Goal: Task Accomplishment & Management: Manage account settings

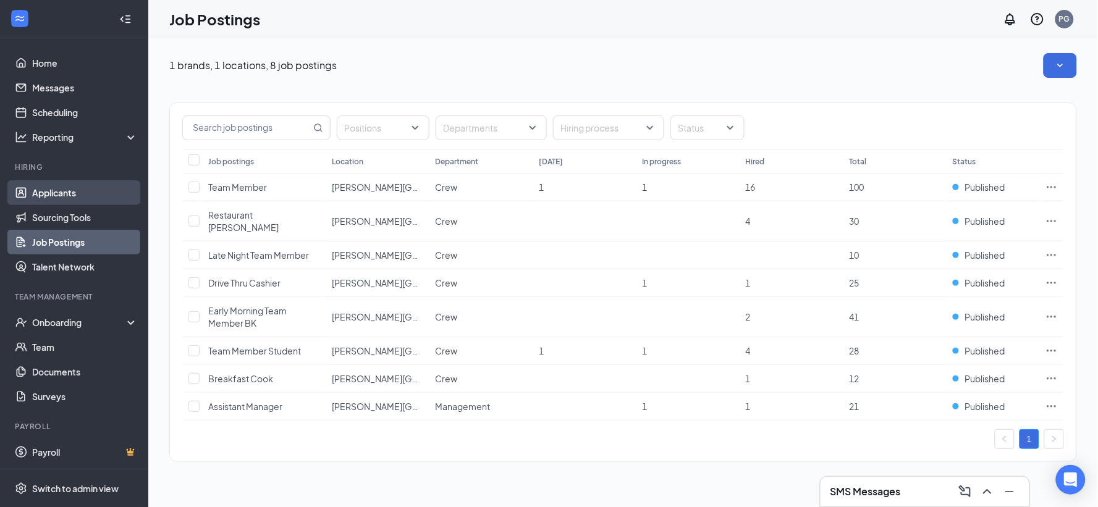
click at [53, 193] on link "Applicants" at bounding box center [85, 192] width 106 height 25
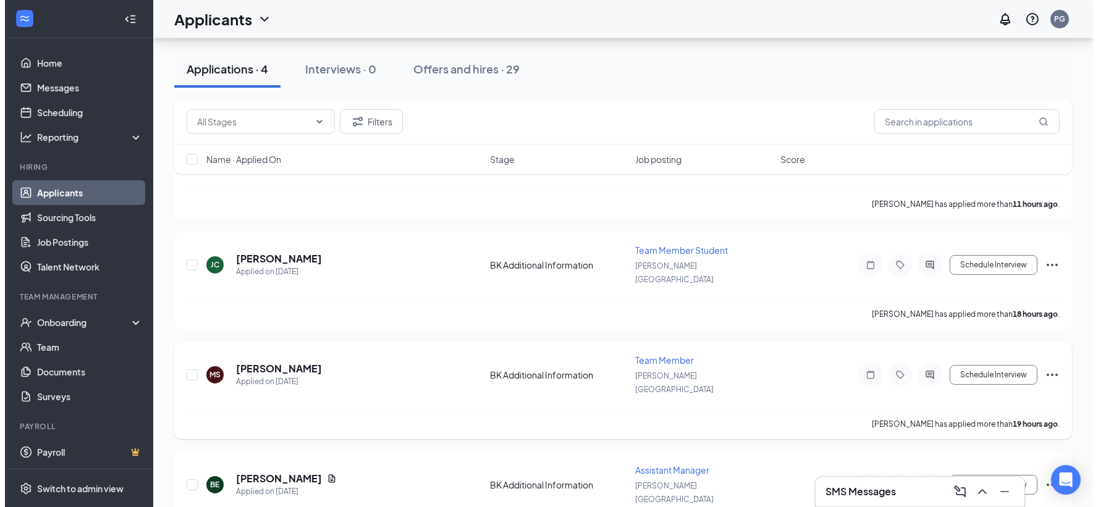
scroll to position [48, 0]
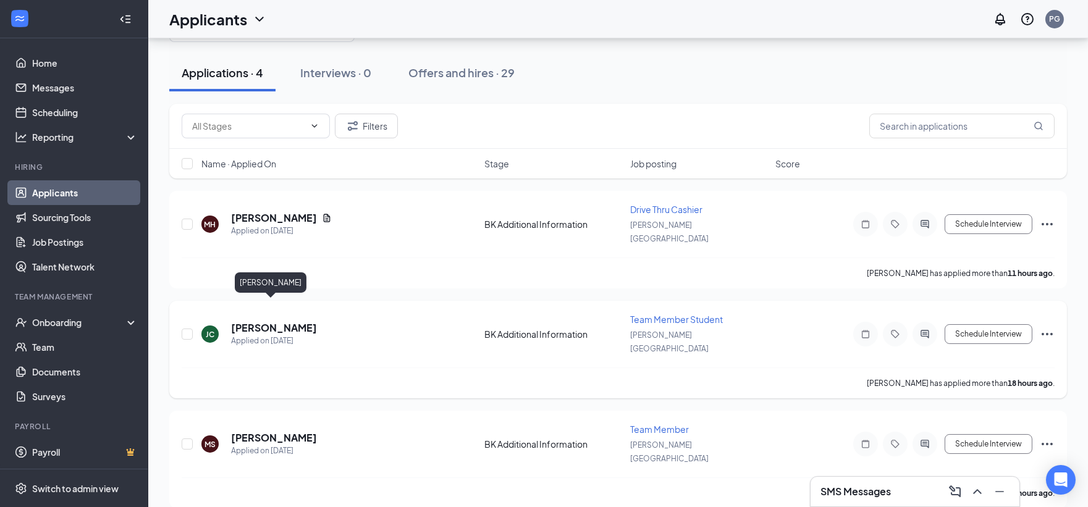
click at [272, 321] on h5 "[PERSON_NAME]" at bounding box center [274, 328] width 86 height 14
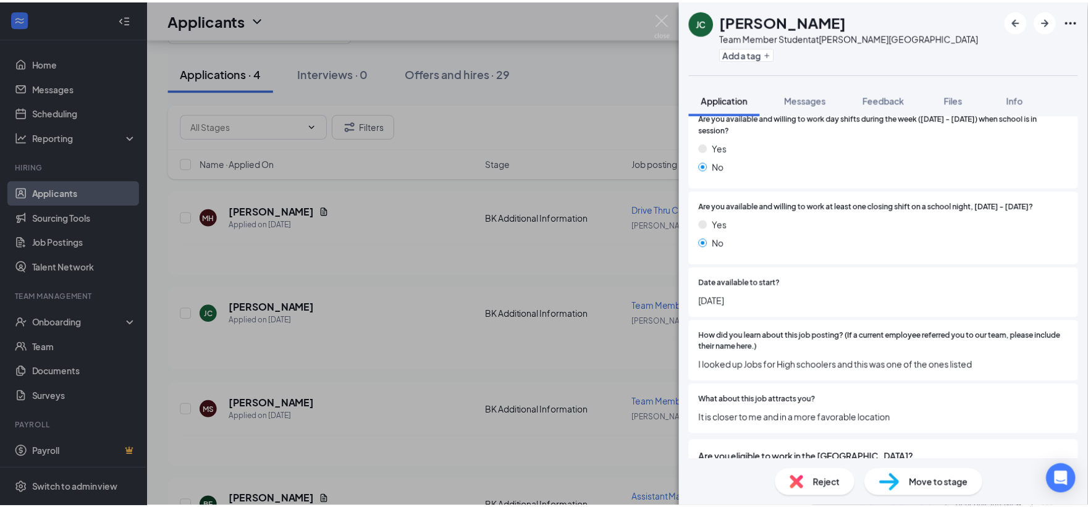
scroll to position [823, 0]
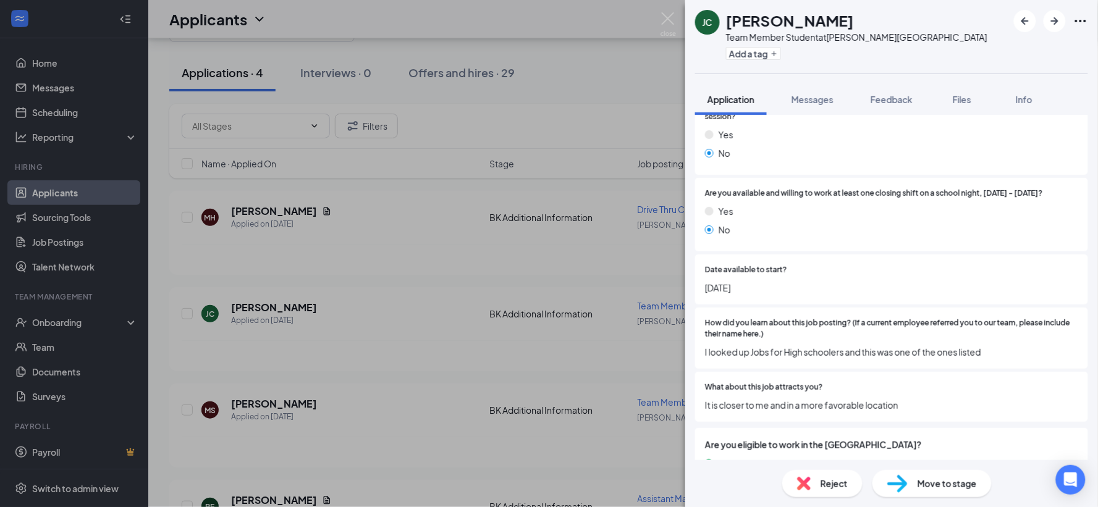
click at [326, 348] on div "[PERSON_NAME] Team Member Student at [PERSON_NAME][GEOGRAPHIC_DATA] Add a tag A…" at bounding box center [549, 253] width 1098 height 507
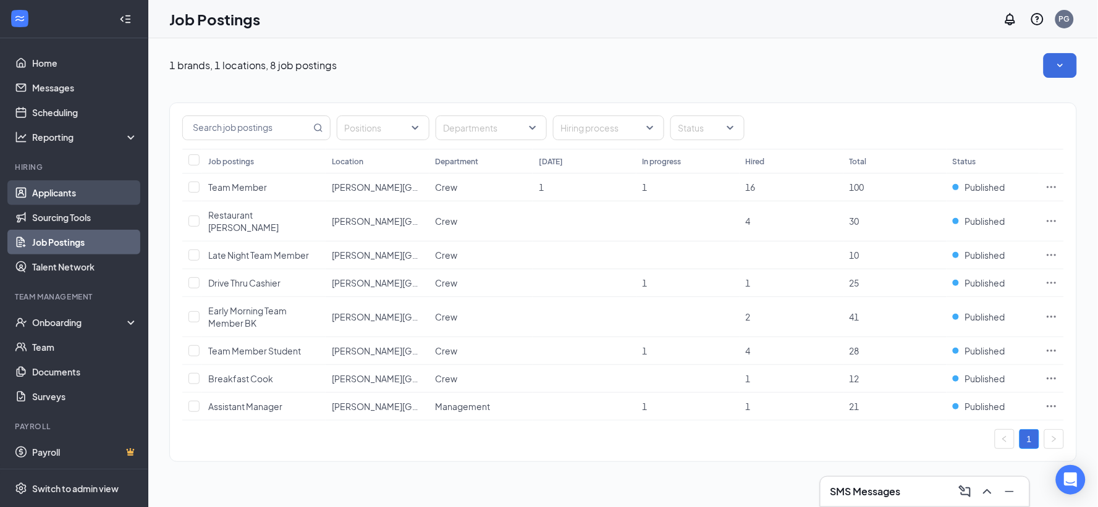
click at [49, 193] on link "Applicants" at bounding box center [85, 192] width 106 height 25
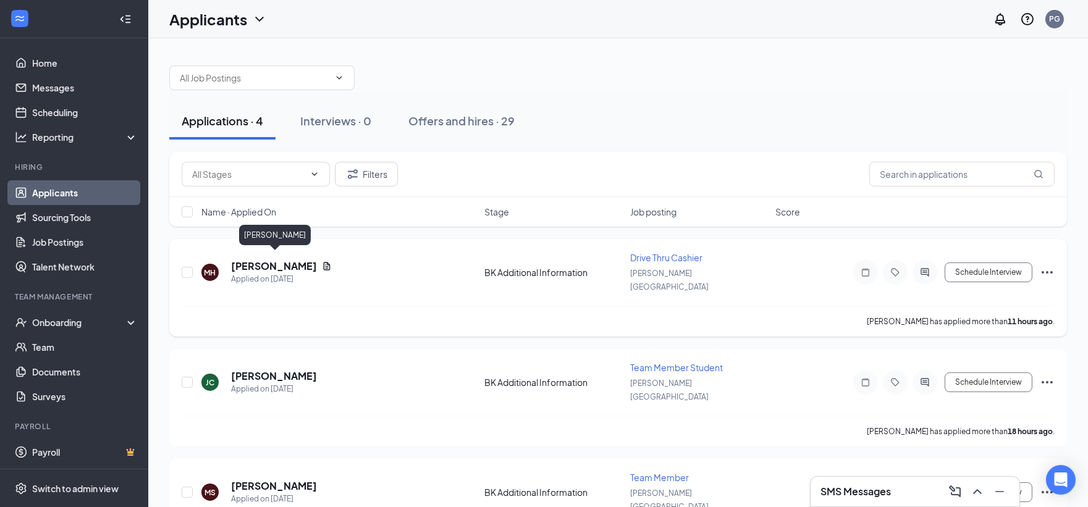
click at [274, 261] on h5 "[PERSON_NAME]" at bounding box center [274, 266] width 86 height 14
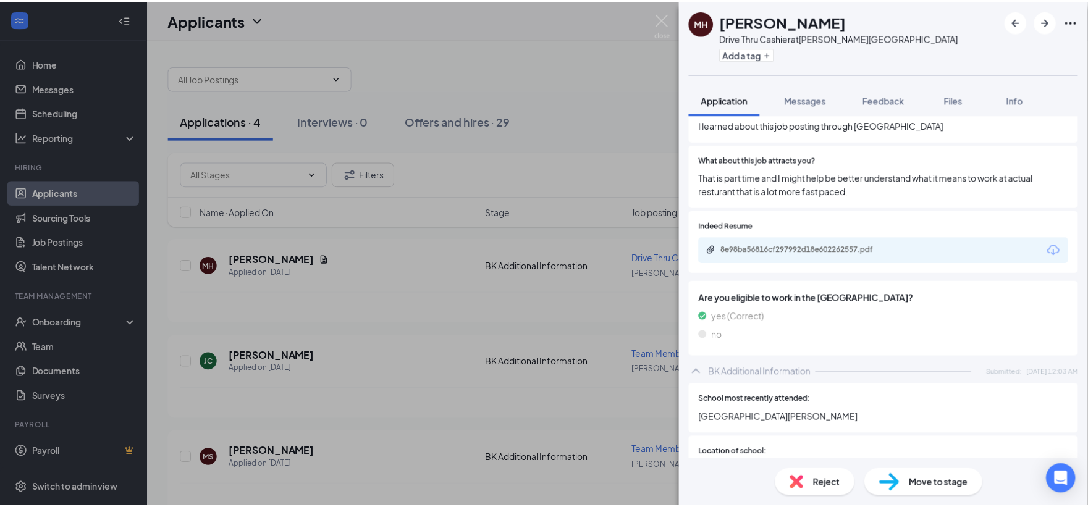
scroll to position [1098, 0]
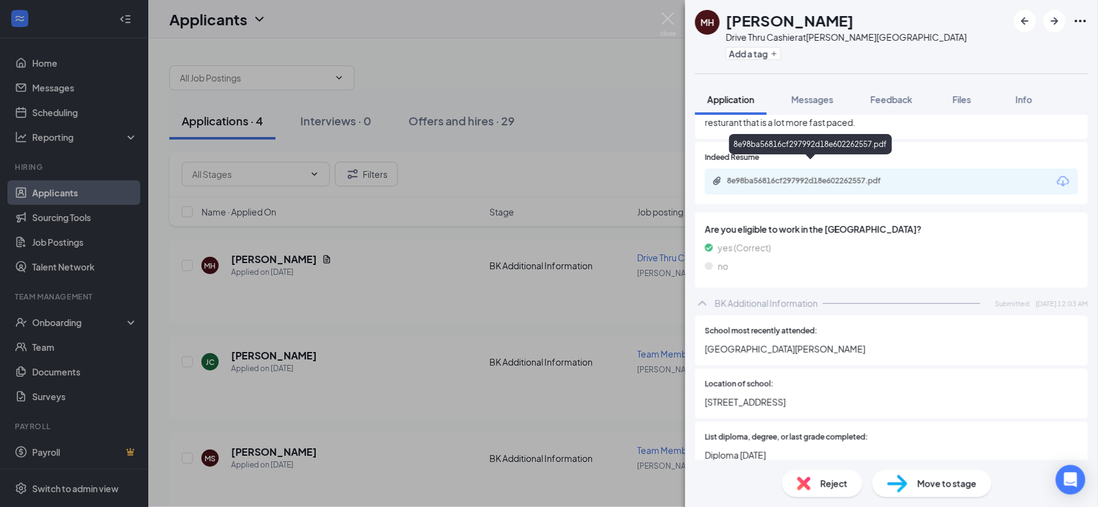
click at [778, 176] on div "8e98ba56816cf297992d18e602262557.pdf" at bounding box center [813, 181] width 173 height 10
click at [368, 316] on div "MH [PERSON_NAME] Drive Thru Cashier at [PERSON_NAME][GEOGRAPHIC_DATA] Add a tag…" at bounding box center [549, 253] width 1098 height 507
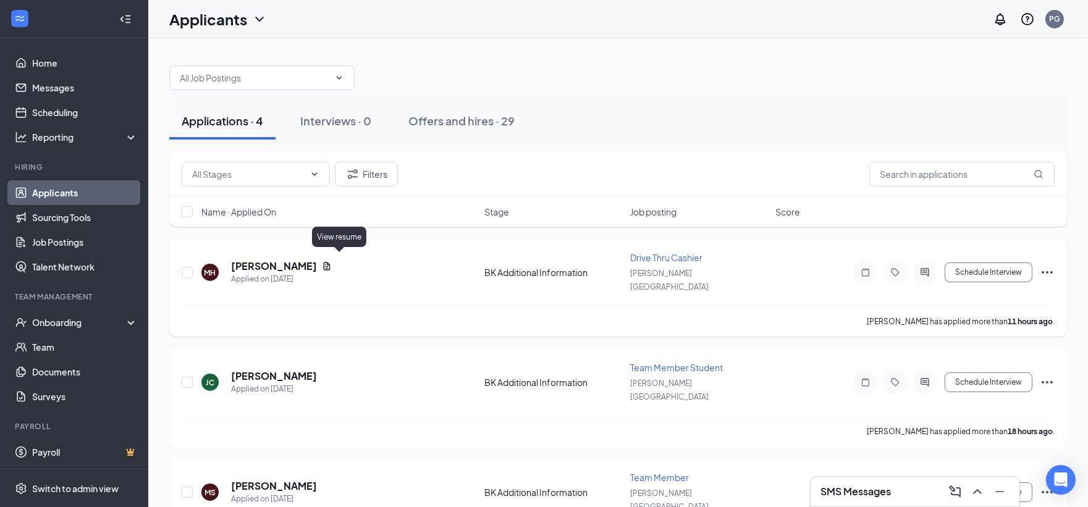
click at [330, 262] on icon "Document" at bounding box center [327, 266] width 7 height 8
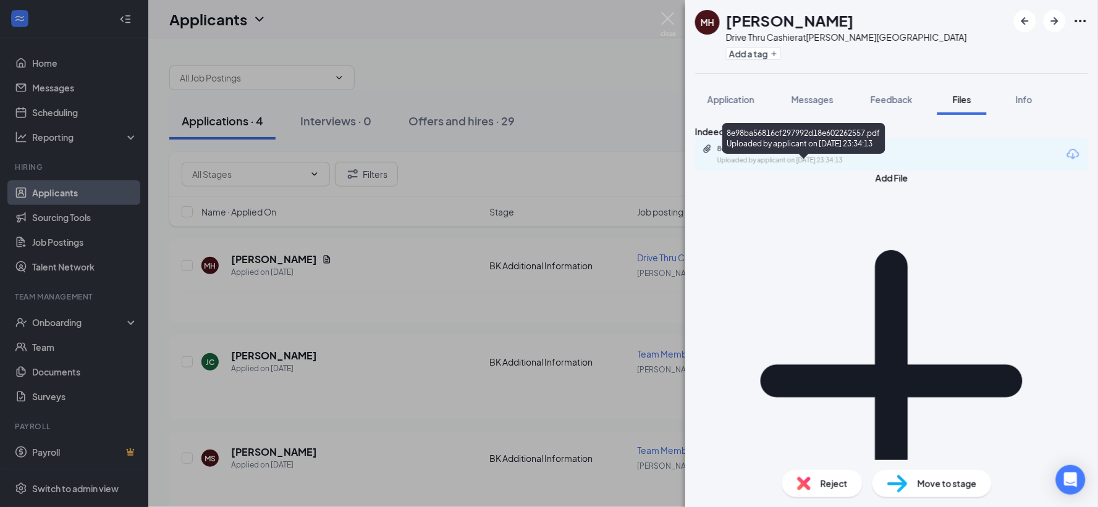
click at [794, 154] on div "8e98ba56816cf297992d18e602262557.pdf" at bounding box center [803, 149] width 173 height 10
click at [393, 319] on div "MH [PERSON_NAME] Drive Thru Cashier at [PERSON_NAME][GEOGRAPHIC_DATA] Add a tag…" at bounding box center [549, 253] width 1098 height 507
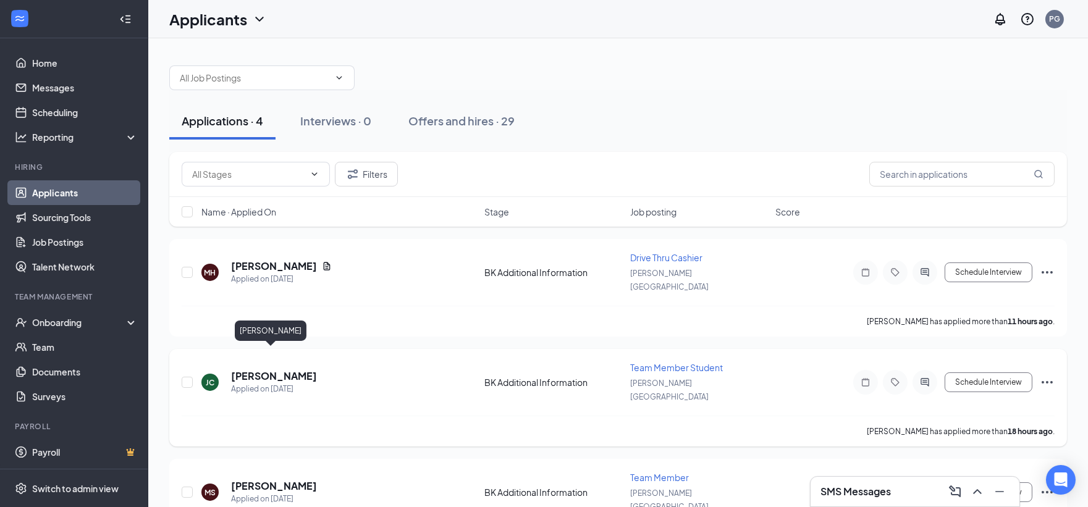
click at [261, 369] on h5 "[PERSON_NAME]" at bounding box center [274, 376] width 86 height 14
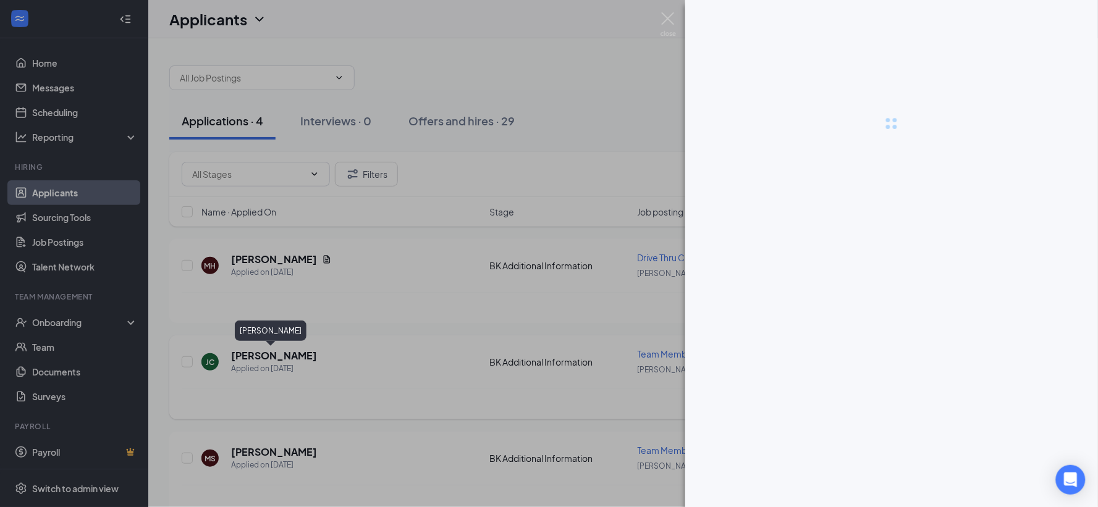
click at [260, 357] on div at bounding box center [549, 253] width 1098 height 507
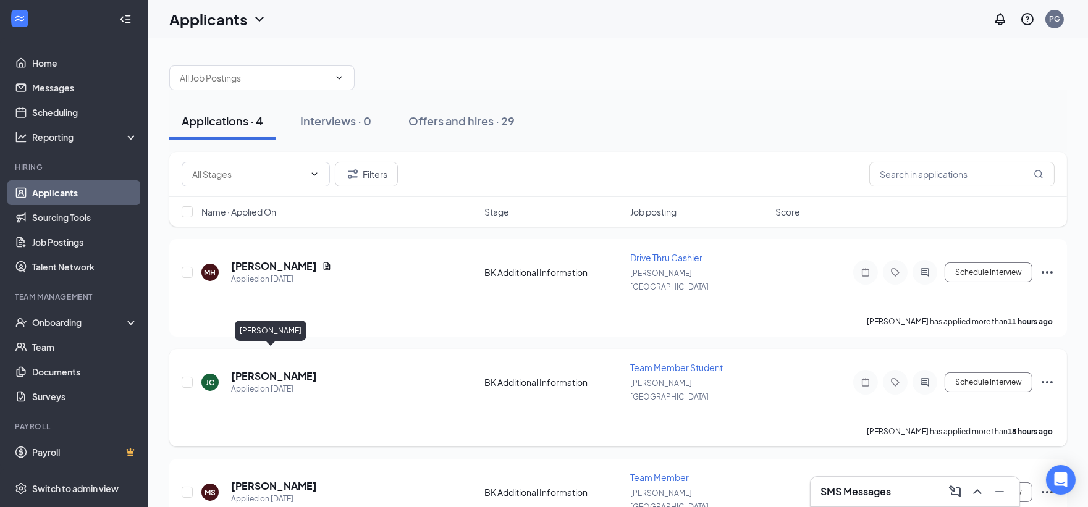
click at [266, 369] on h5 "[PERSON_NAME]" at bounding box center [274, 376] width 86 height 14
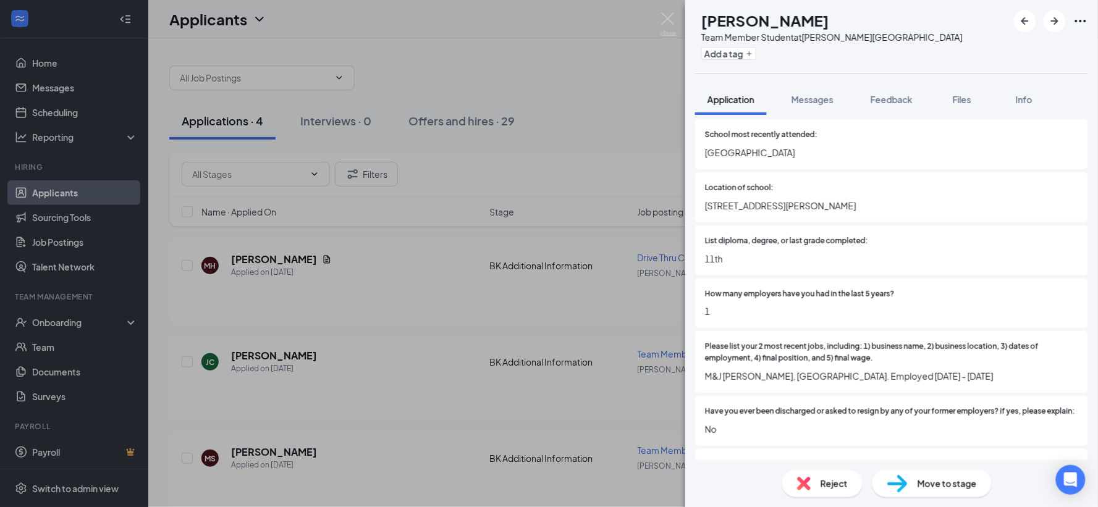
scroll to position [1237, 0]
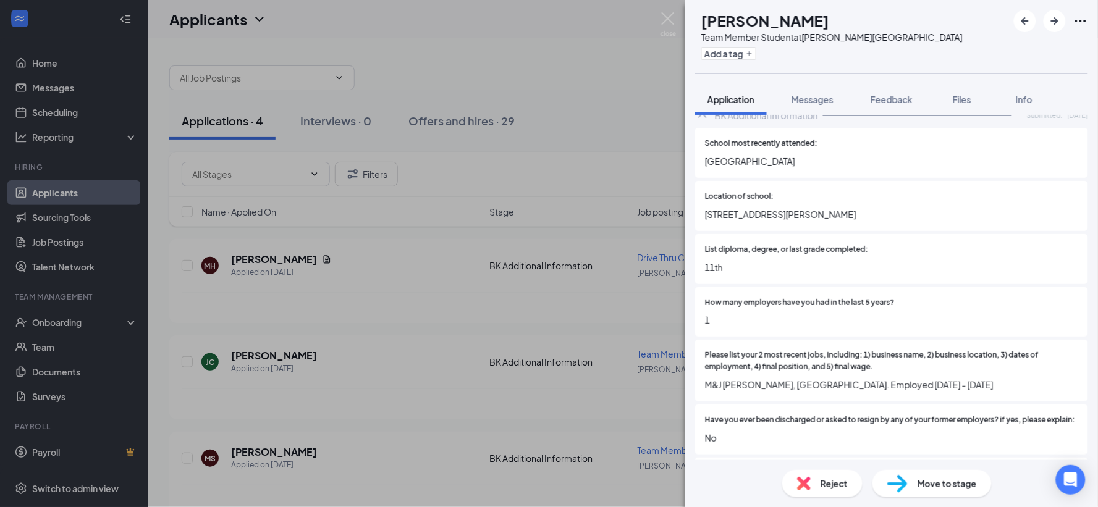
click at [909, 217] on div "Location of school: [STREET_ADDRESS][PERSON_NAME]" at bounding box center [891, 206] width 393 height 50
click at [909, 246] on div "List diploma, degree, or last grade completed: 11th" at bounding box center [891, 259] width 373 height 30
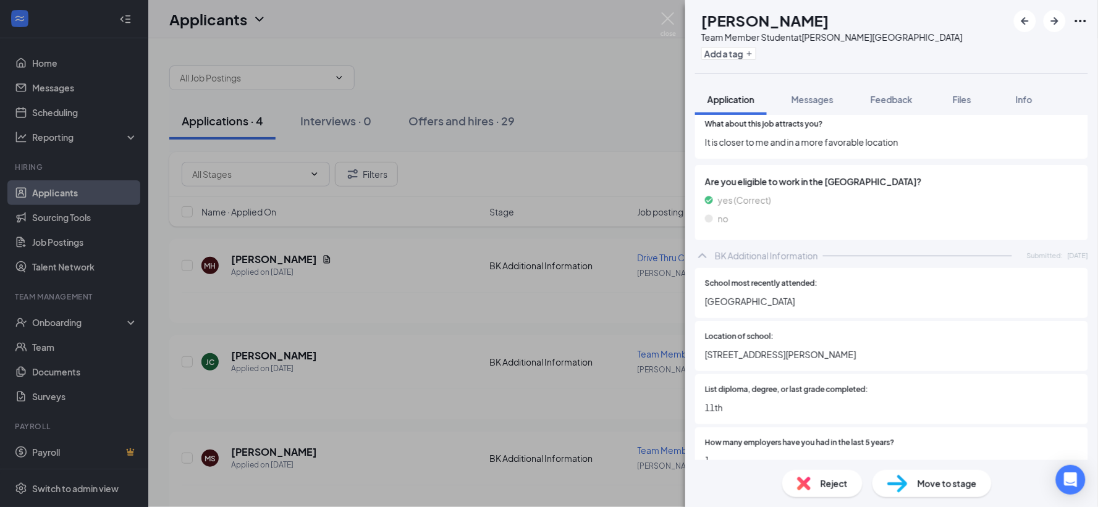
scroll to position [1100, 0]
click at [383, 406] on div "[PERSON_NAME] Team Member Student at [PERSON_NAME][GEOGRAPHIC_DATA] Add a tag A…" at bounding box center [549, 253] width 1098 height 507
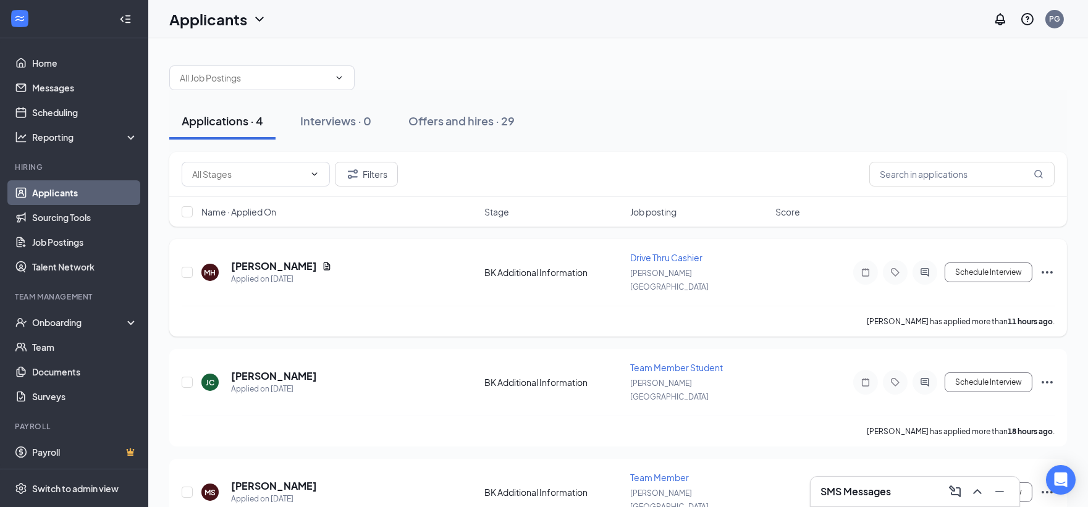
click at [1045, 265] on icon "Ellipses" at bounding box center [1047, 272] width 15 height 15
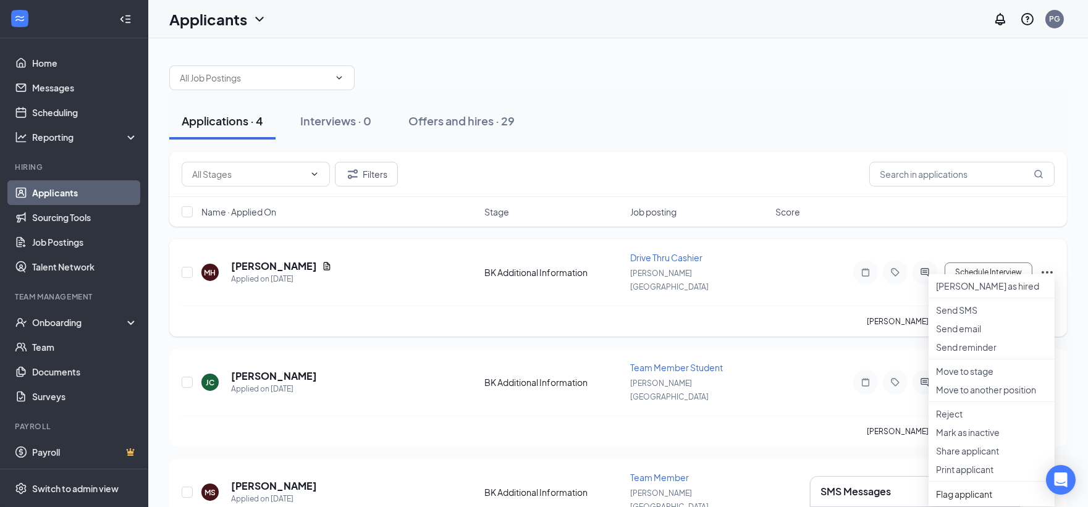
click at [542, 306] on div "[PERSON_NAME] has applied more than 11 hours ago ." at bounding box center [618, 321] width 873 height 31
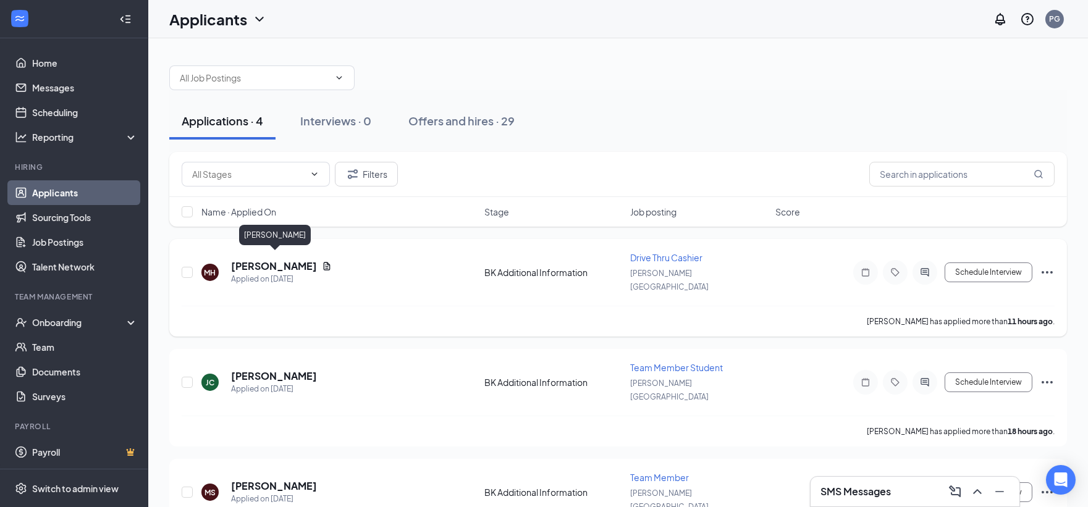
click at [261, 261] on h5 "[PERSON_NAME]" at bounding box center [274, 266] width 86 height 14
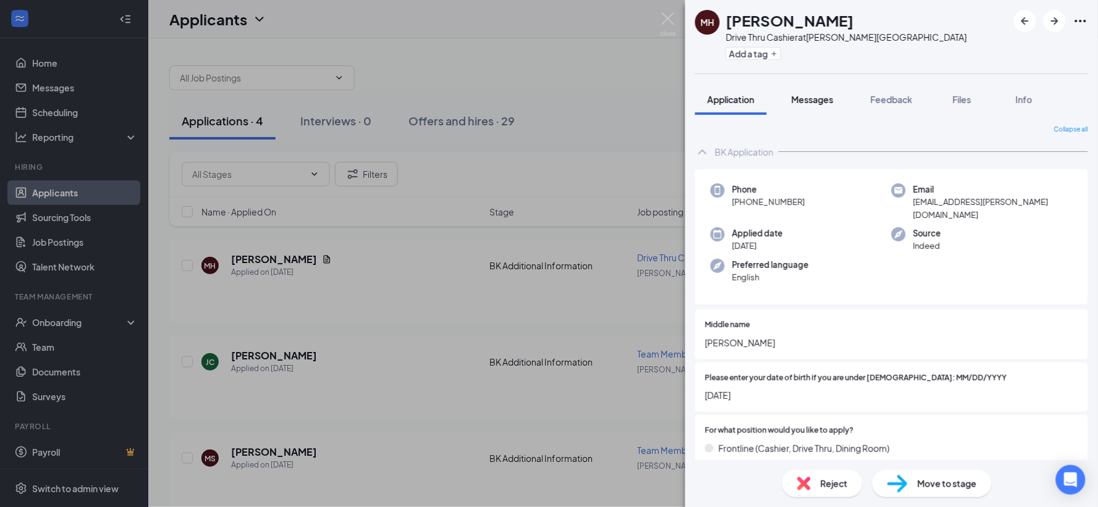
click at [818, 99] on span "Messages" at bounding box center [812, 99] width 42 height 11
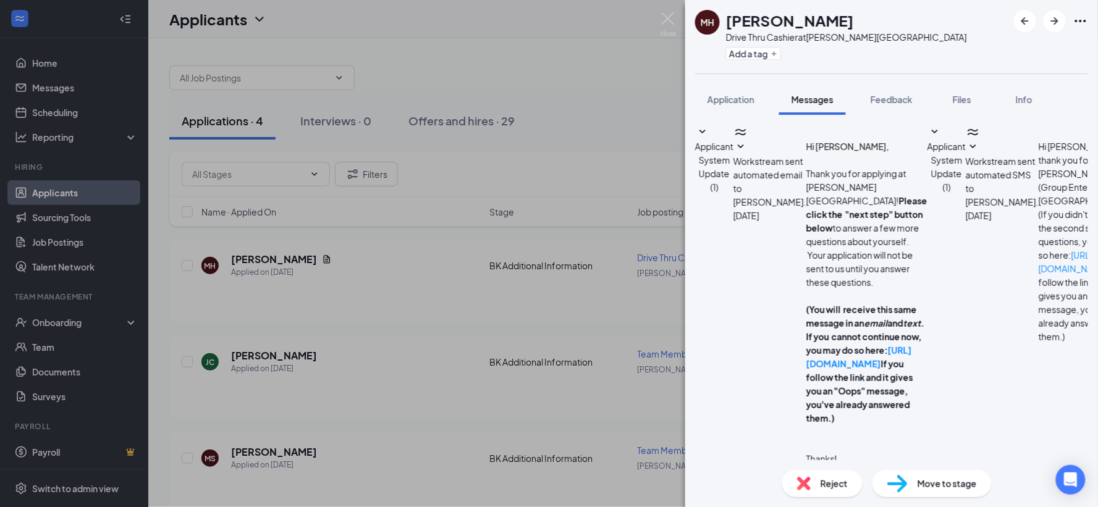
scroll to position [14, 0]
type textarea "Good mornig cab you come in [DATE] 2pm for an interview?"
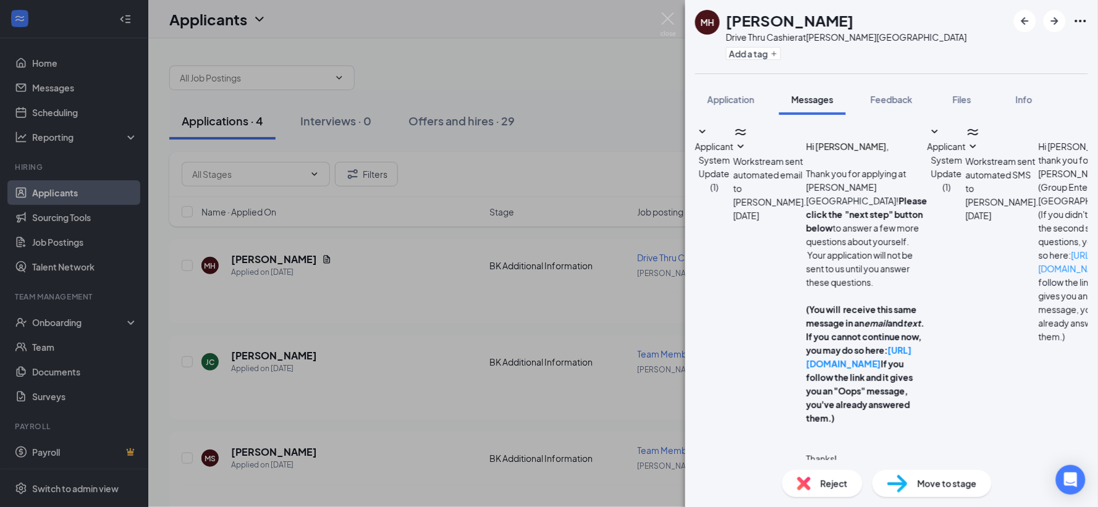
drag, startPoint x: 907, startPoint y: 439, endPoint x: 943, endPoint y: 442, distance: 35.9
checkbox input "true"
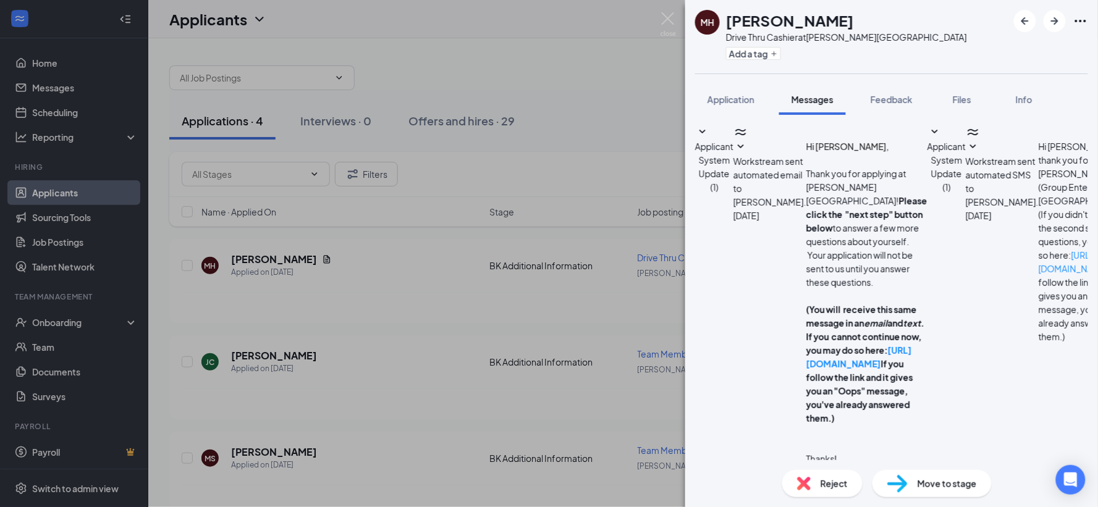
click at [355, 384] on div "MH [PERSON_NAME] Drive Thru Cashier at [PERSON_NAME][GEOGRAPHIC_DATA] Add a tag…" at bounding box center [549, 253] width 1098 height 507
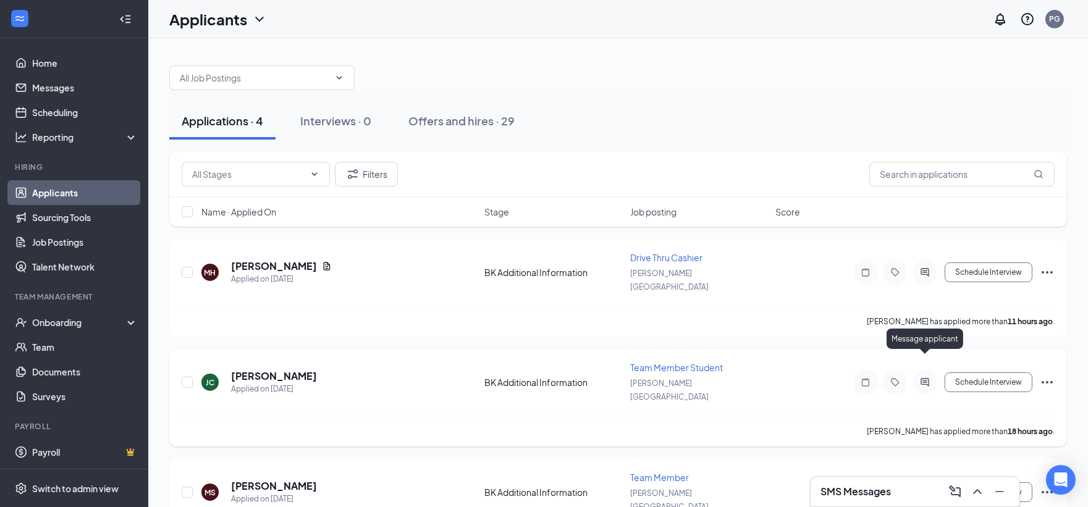
click at [925, 377] on icon "ActiveChat" at bounding box center [924, 382] width 15 height 10
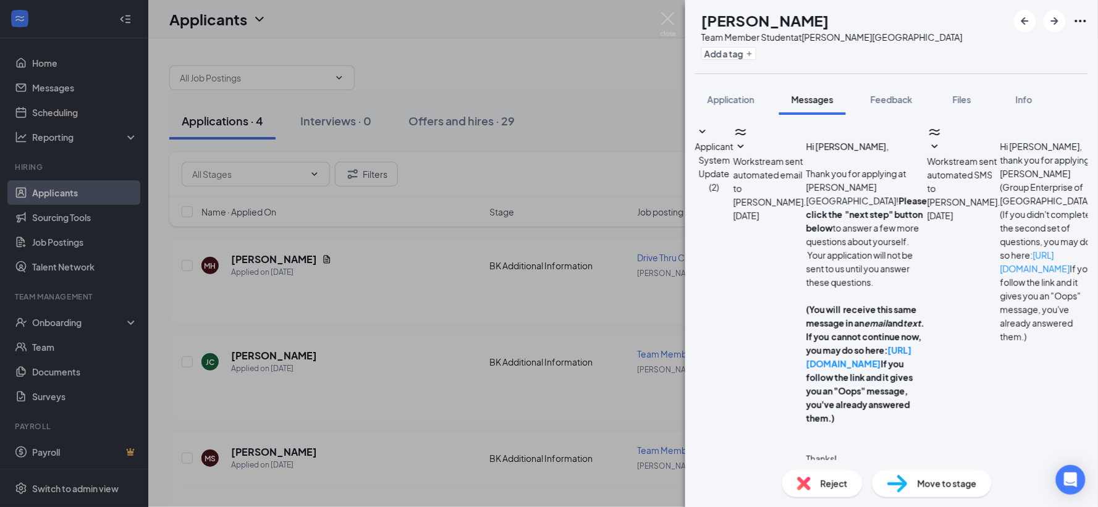
click at [565, 300] on div "[PERSON_NAME] Team Member Student at [PERSON_NAME][GEOGRAPHIC_DATA] Add a tag A…" at bounding box center [549, 253] width 1098 height 507
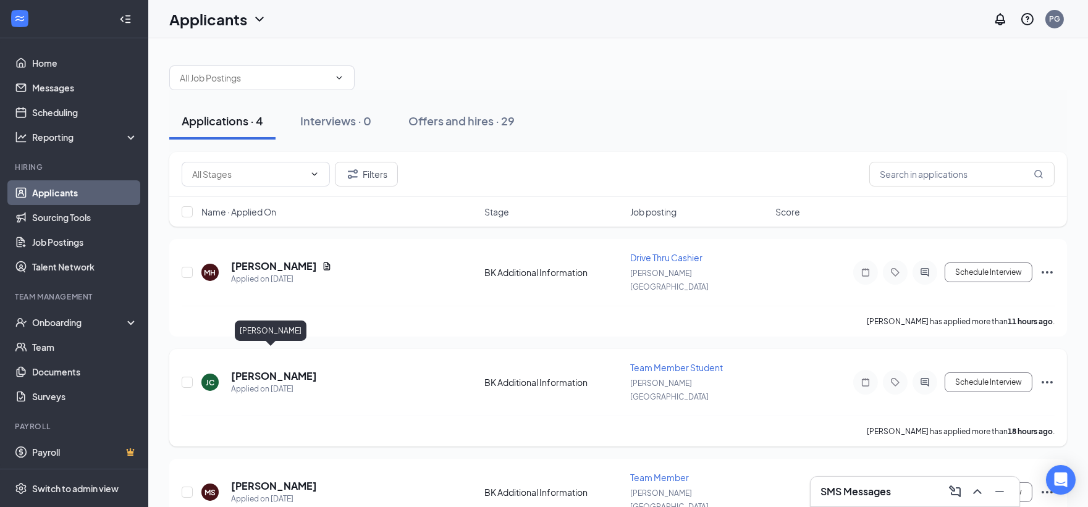
click at [245, 369] on h5 "[PERSON_NAME]" at bounding box center [274, 376] width 86 height 14
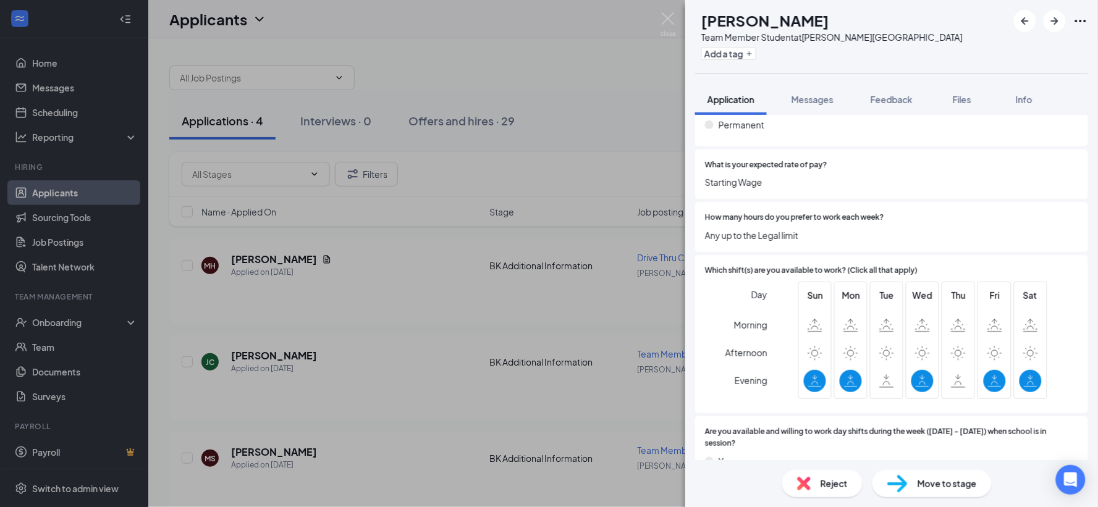
scroll to position [343, 0]
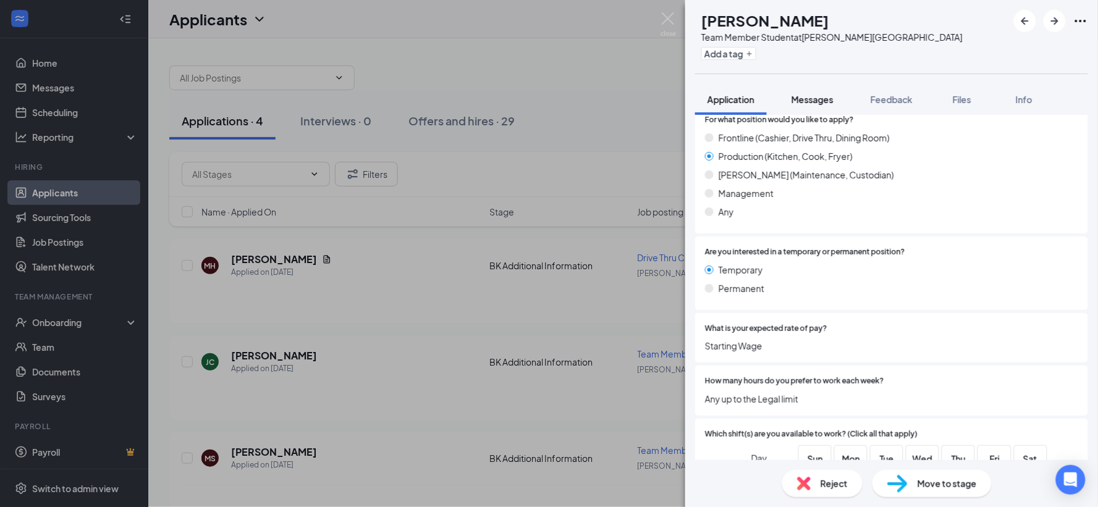
click at [822, 101] on span "Messages" at bounding box center [812, 99] width 42 height 11
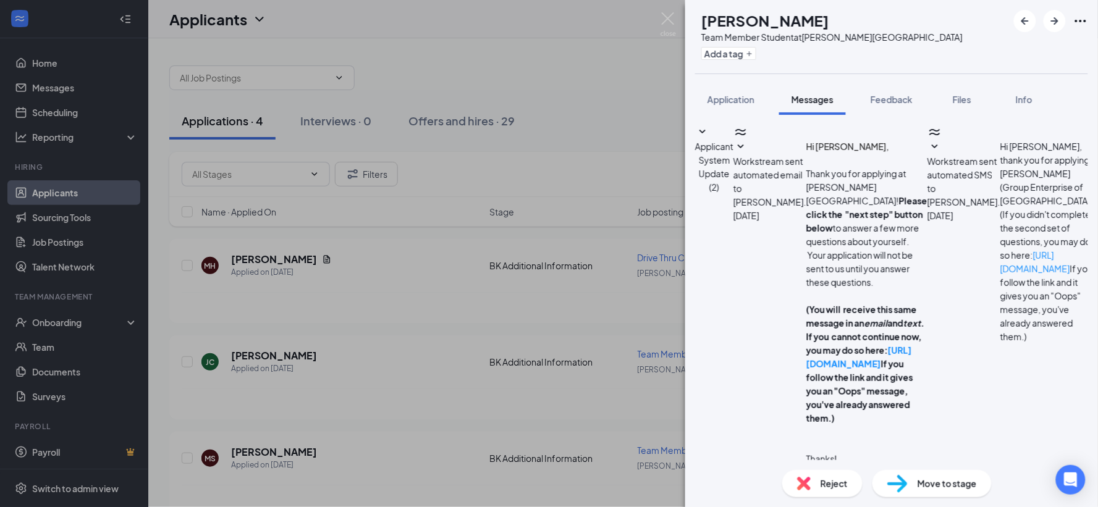
type textarea "Good morning can yopu come in for an interview on Wednbesday [DATE] 4pm for an …"
checkbox input "true"
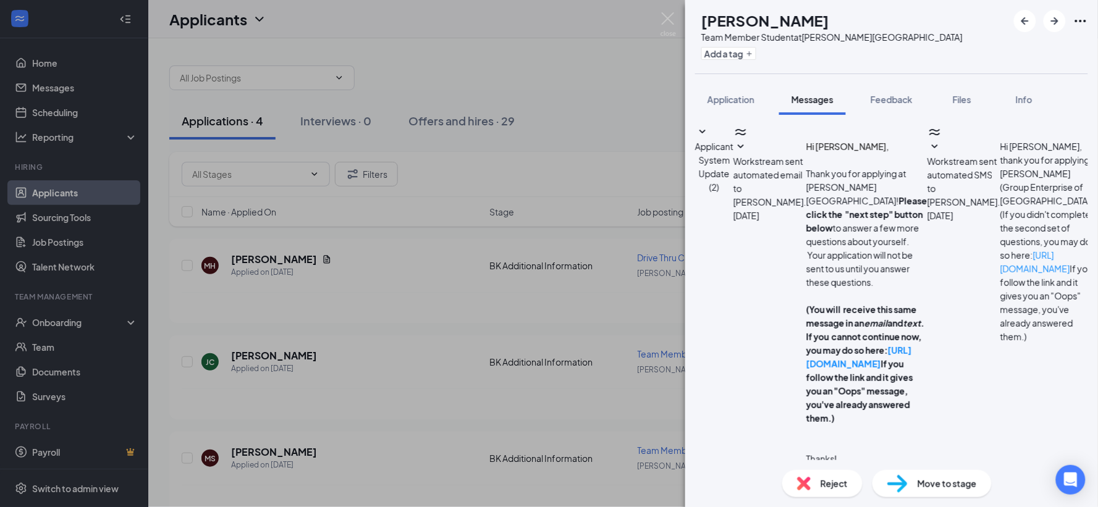
scroll to position [163, 0]
click at [380, 361] on div "[PERSON_NAME] Team Member Student at [PERSON_NAME][GEOGRAPHIC_DATA] Add a tag A…" at bounding box center [549, 253] width 1098 height 507
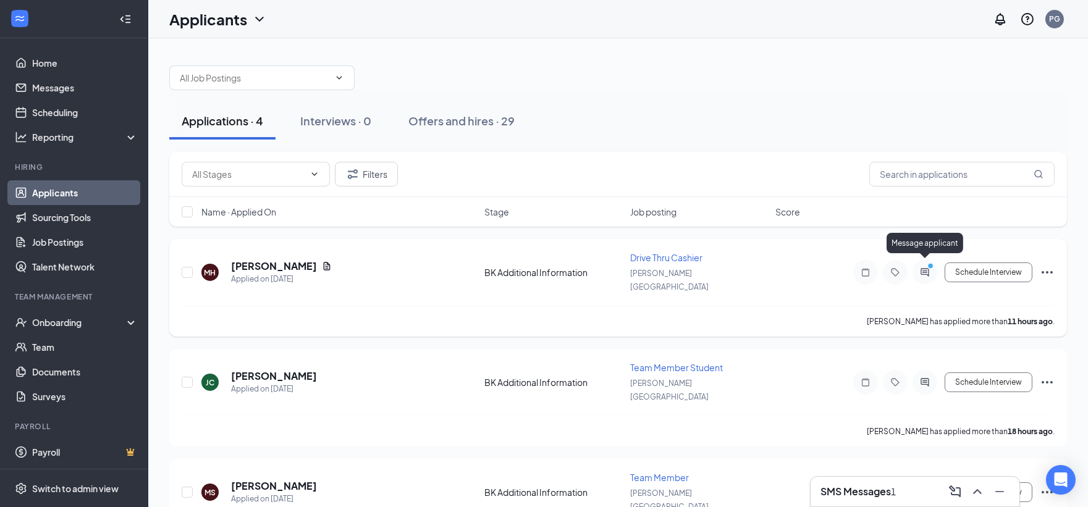
click at [922, 267] on icon "ActiveChat" at bounding box center [924, 272] width 15 height 10
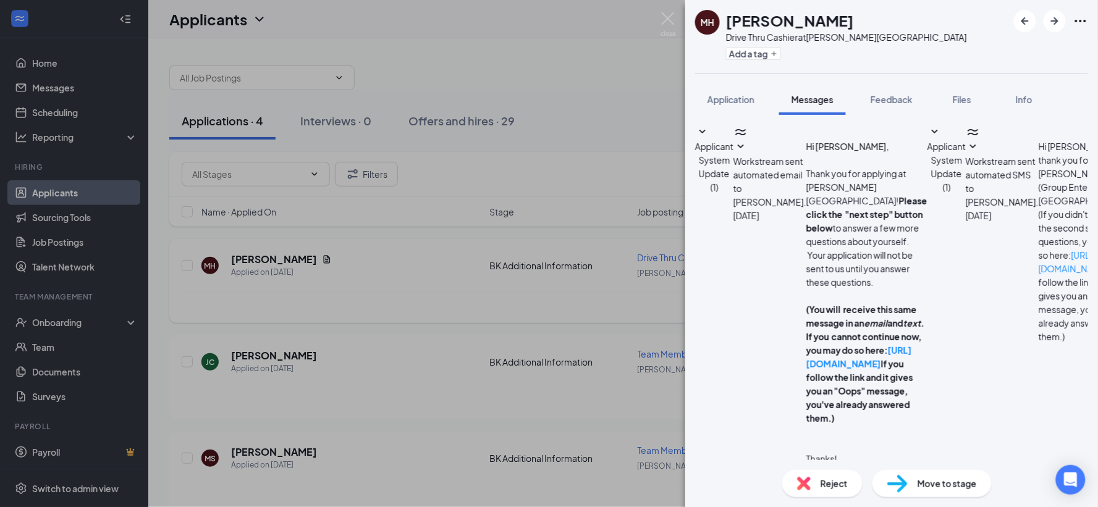
scroll to position [266, 0]
type textarea "Great im sending a tax credit form if you could please have it filled out [PERS…"
checkbox input "true"
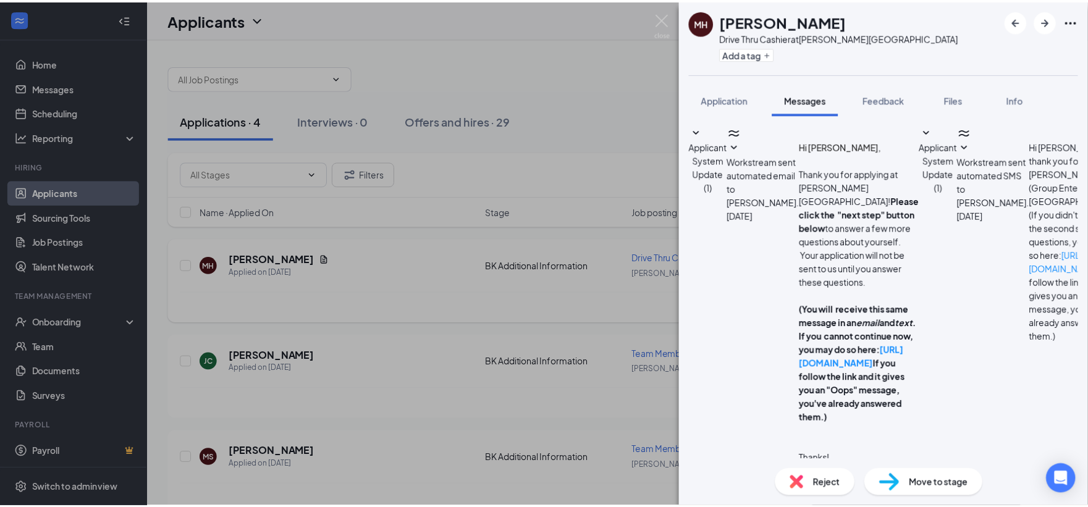
scroll to position [452, 0]
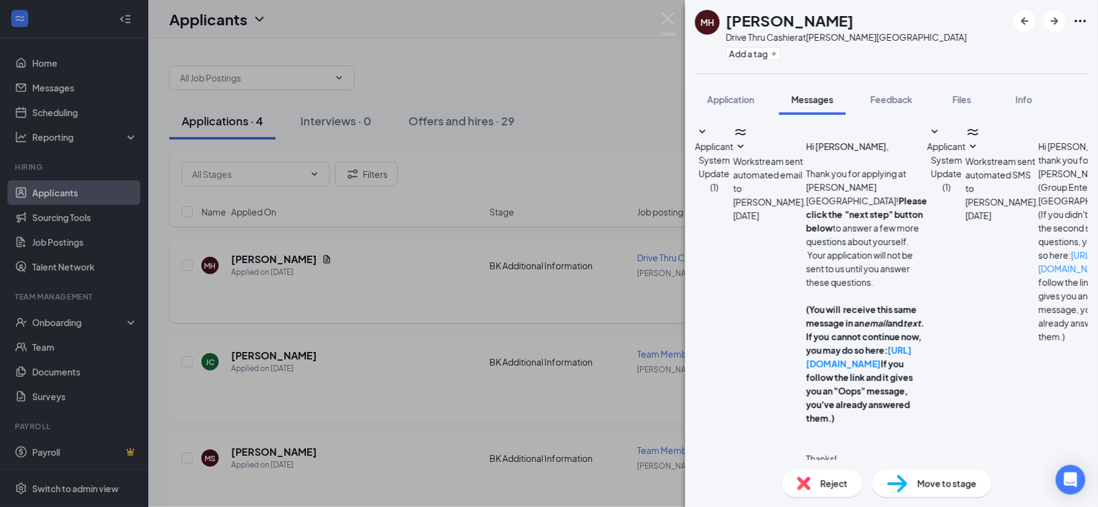
click at [282, 295] on div "MH [PERSON_NAME] Drive Thru Cashier at [PERSON_NAME][GEOGRAPHIC_DATA] Add a tag…" at bounding box center [549, 253] width 1098 height 507
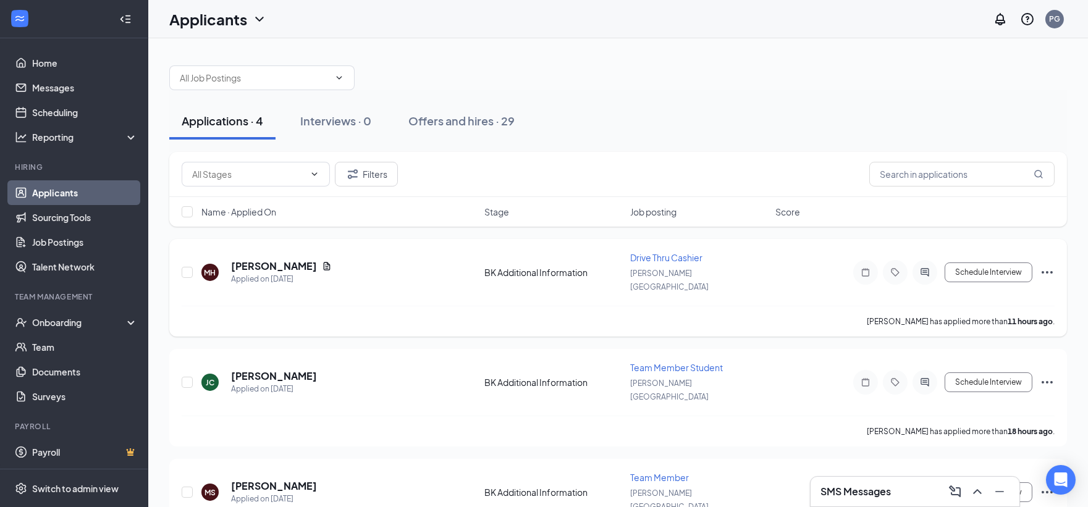
click at [1046, 266] on icon "Ellipses" at bounding box center [1047, 272] width 15 height 15
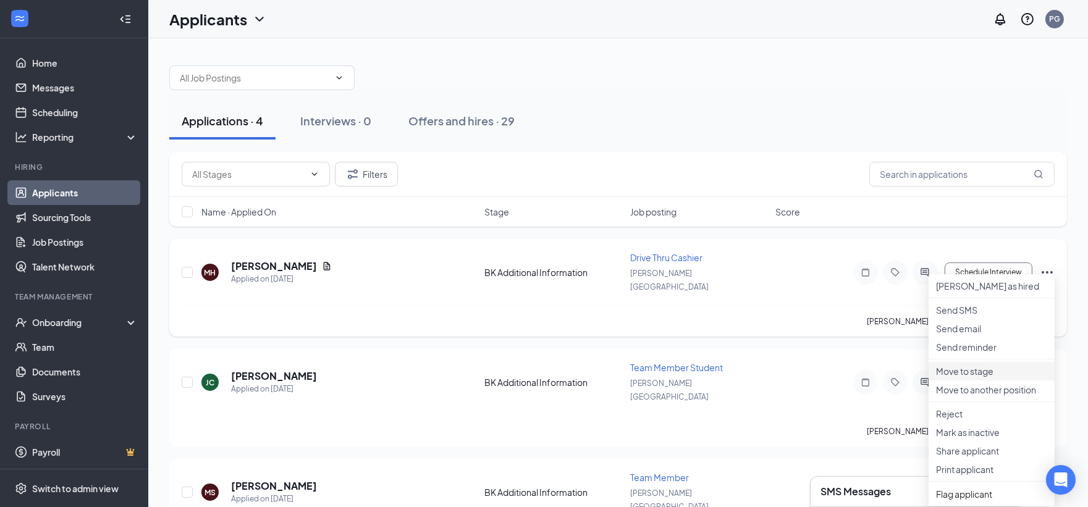
click at [960, 377] on p "Move to stage" at bounding box center [991, 371] width 111 height 12
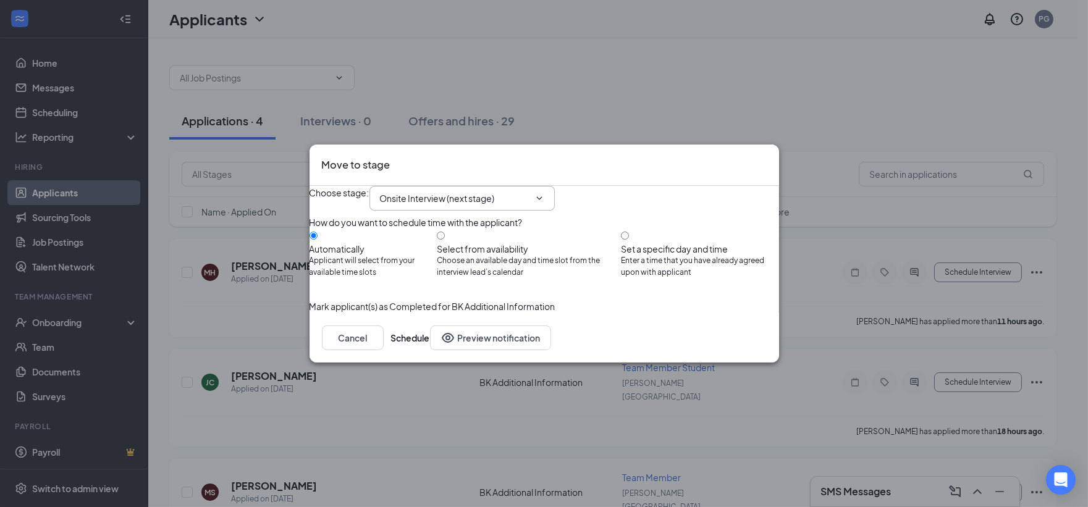
click at [542, 196] on icon "ChevronDown" at bounding box center [539, 197] width 6 height 3
click at [629, 235] on input "Set a specific day and time Enter a time that you have already agreed upon with…" at bounding box center [625, 236] width 8 height 8
radio input "true"
radio input "false"
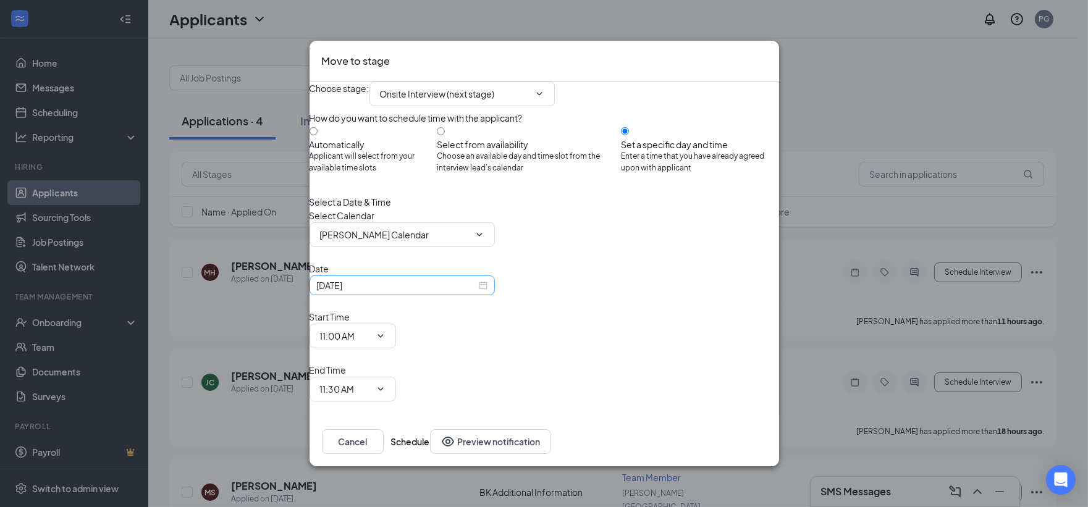
click at [487, 292] on div "[DATE]" at bounding box center [402, 286] width 170 height 14
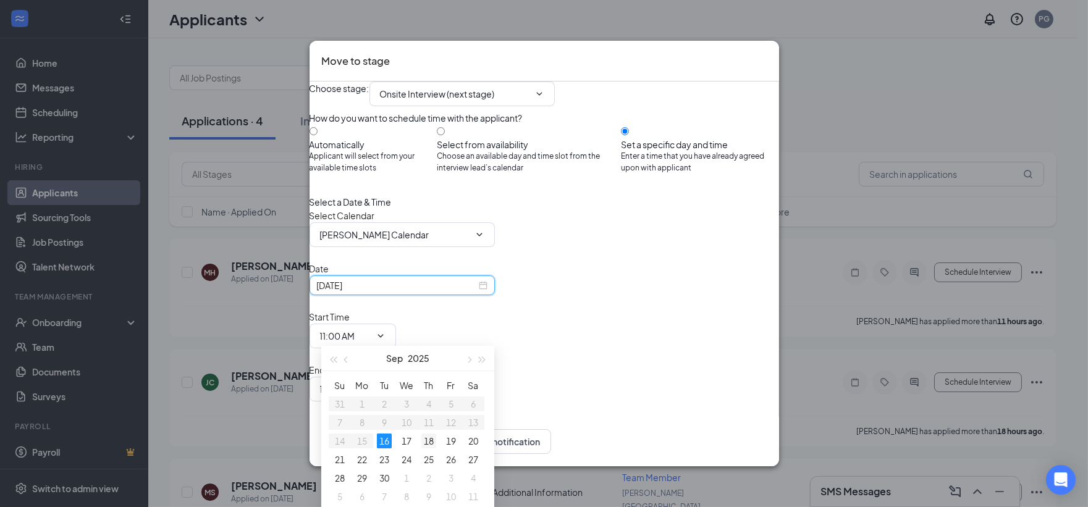
type input "[DATE]"
click at [429, 444] on div "18" at bounding box center [428, 441] width 15 height 15
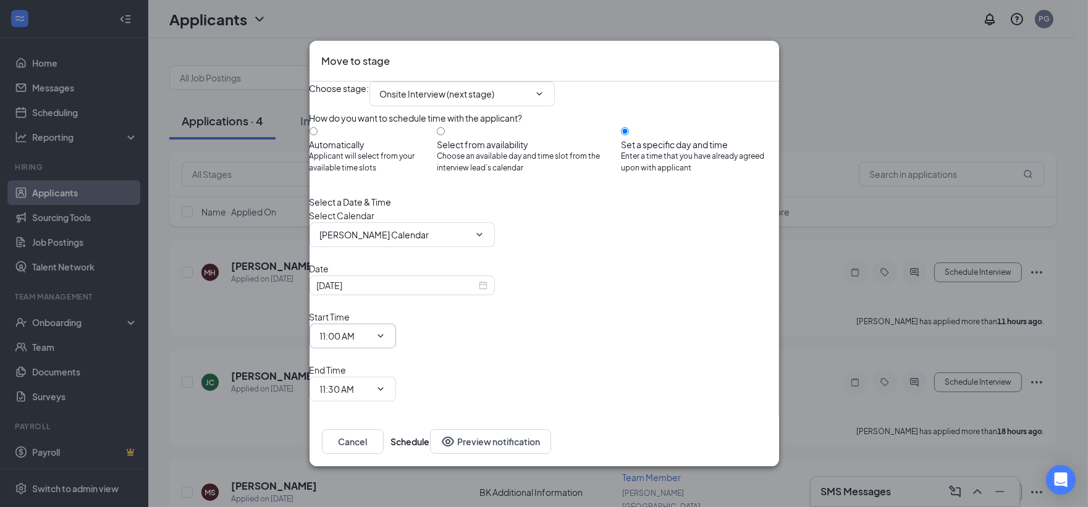
click at [385, 332] on icon "ChevronDown" at bounding box center [381, 336] width 10 height 10
click at [383, 335] on icon "ChevronDown" at bounding box center [380, 336] width 6 height 3
click at [385, 332] on icon "ChevronDown" at bounding box center [381, 336] width 10 height 10
click at [371, 332] on input "11:00 AM" at bounding box center [345, 336] width 51 height 14
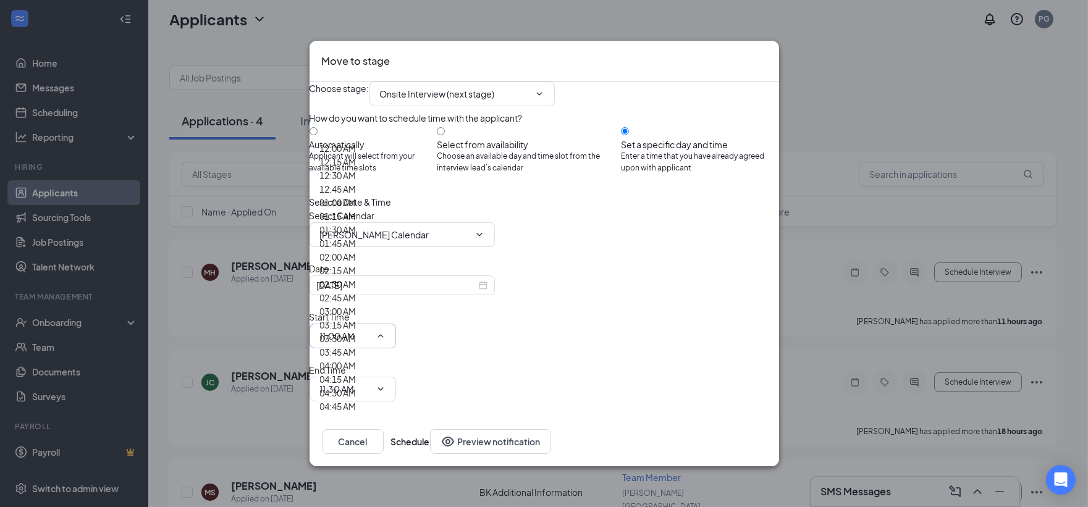
scroll to position [1510, 0]
type input "02:00 PM"
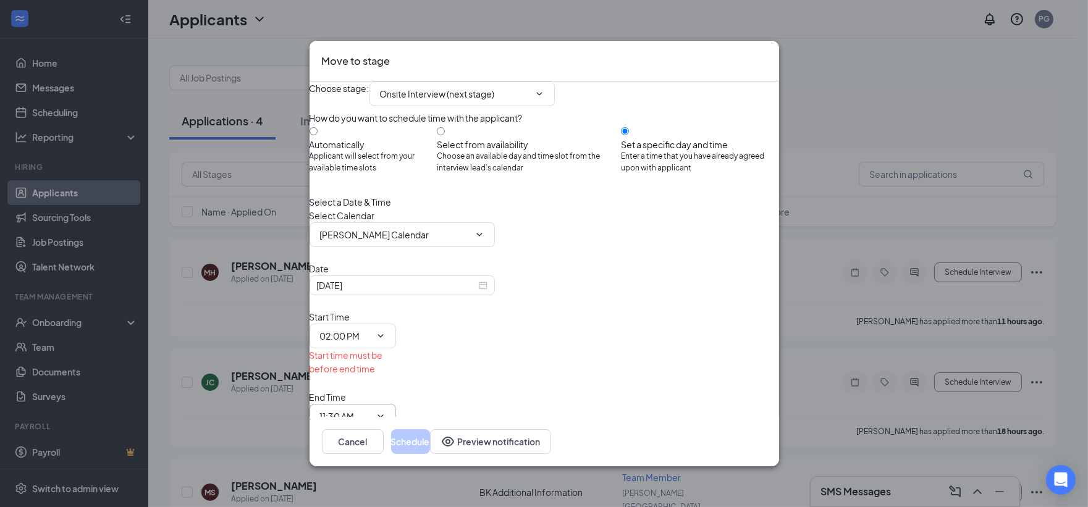
click at [383, 415] on icon "ChevronDown" at bounding box center [380, 416] width 6 height 3
click at [371, 410] on input "11:30 AM" at bounding box center [345, 417] width 51 height 14
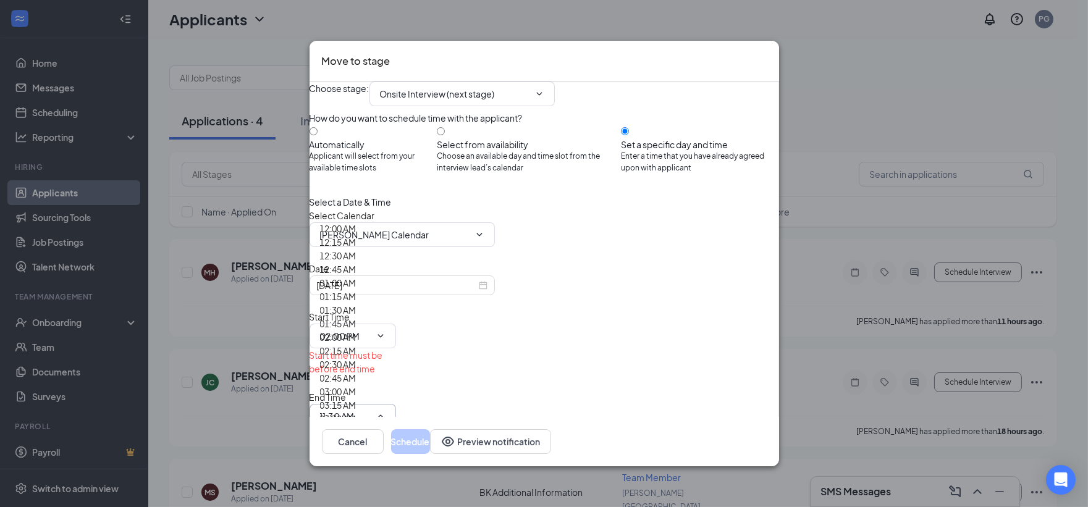
scroll to position [1578, 0]
type input "02:30 PM"
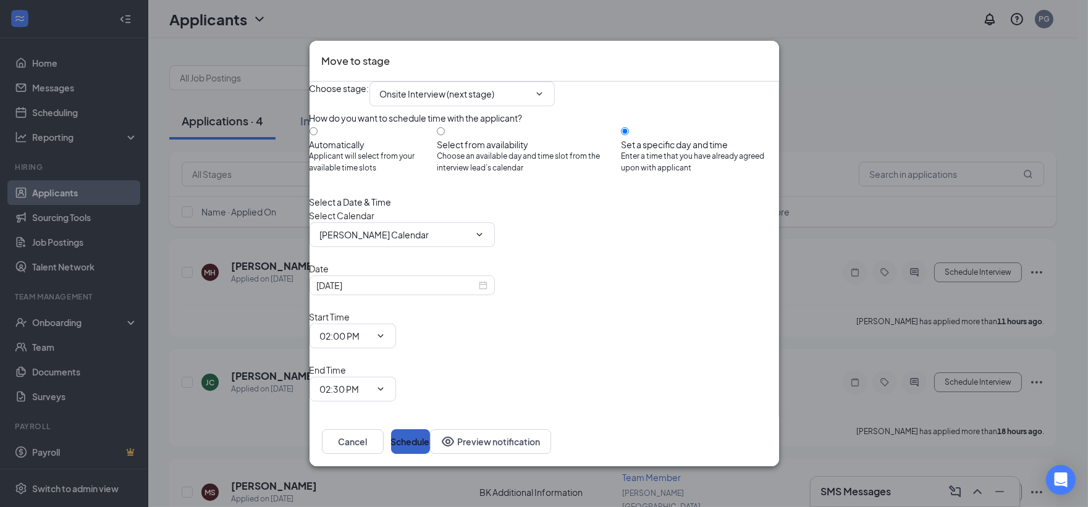
click at [430, 429] on button "Schedule" at bounding box center [410, 441] width 39 height 25
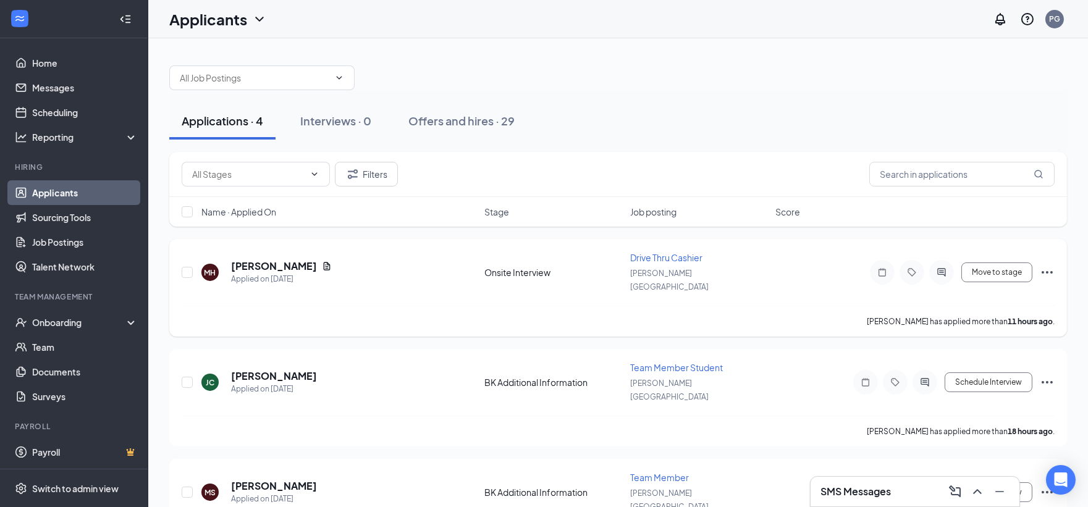
click at [1043, 267] on icon "Ellipses" at bounding box center [1047, 272] width 15 height 15
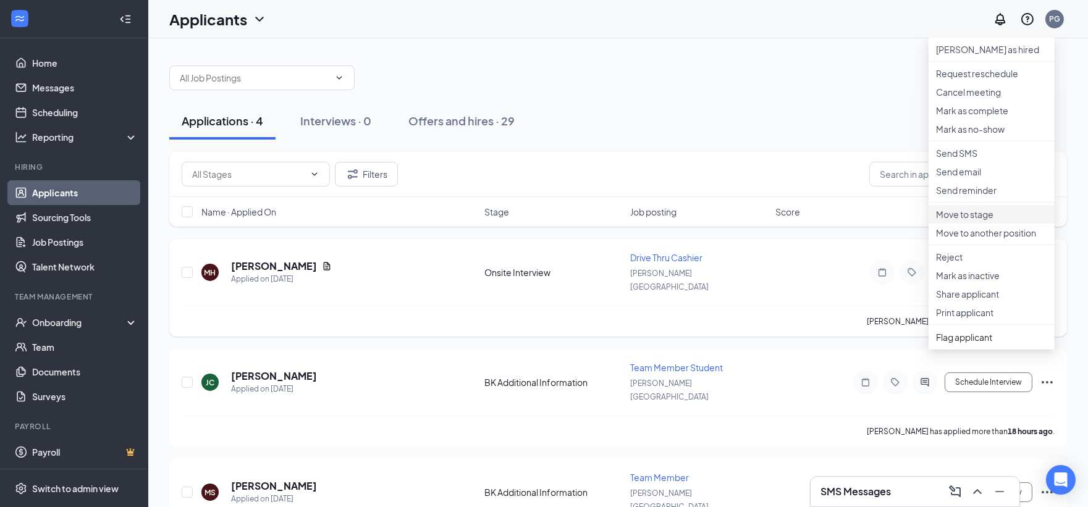
click at [962, 221] on p "Move to stage" at bounding box center [991, 214] width 111 height 12
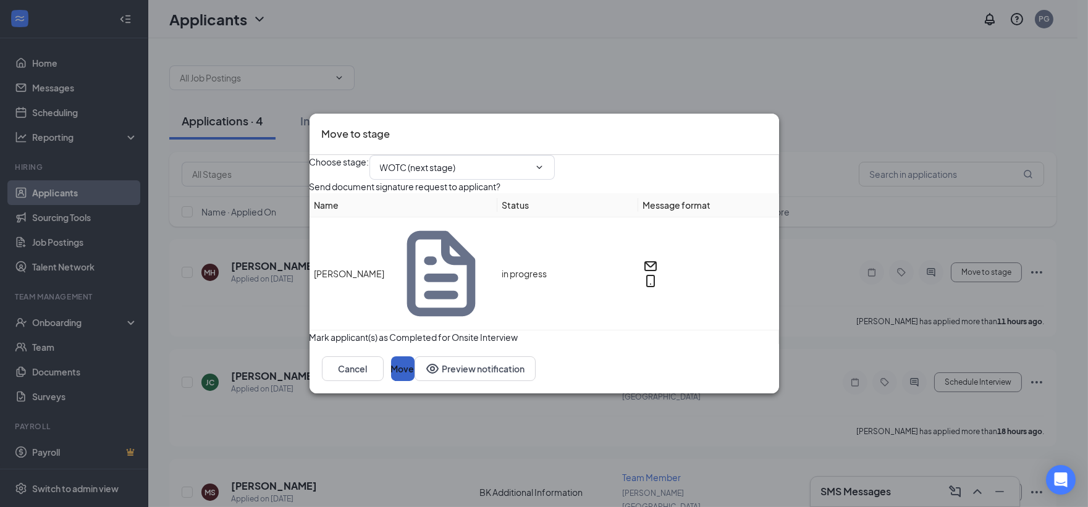
click at [414, 366] on button "Move" at bounding box center [402, 368] width 23 height 25
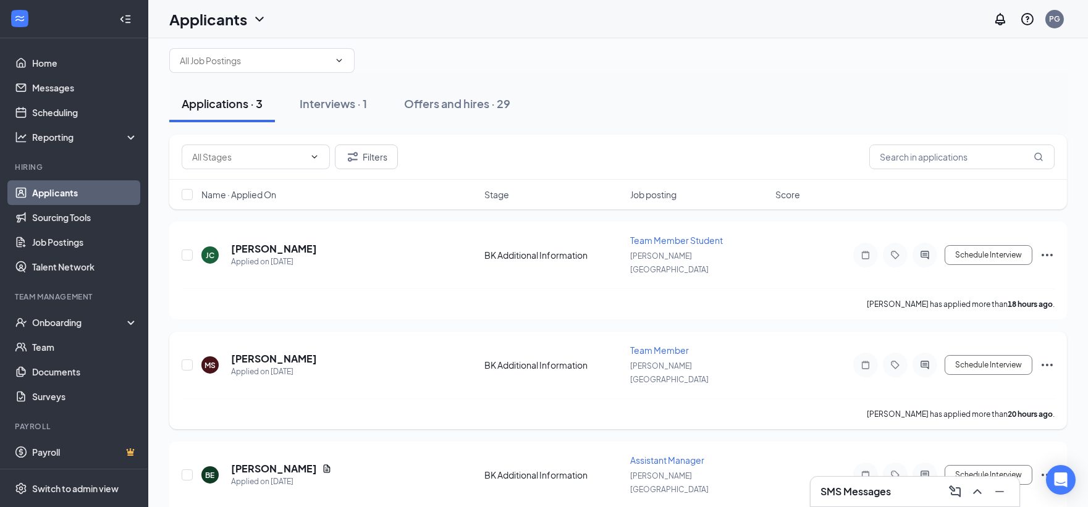
scroll to position [22, 0]
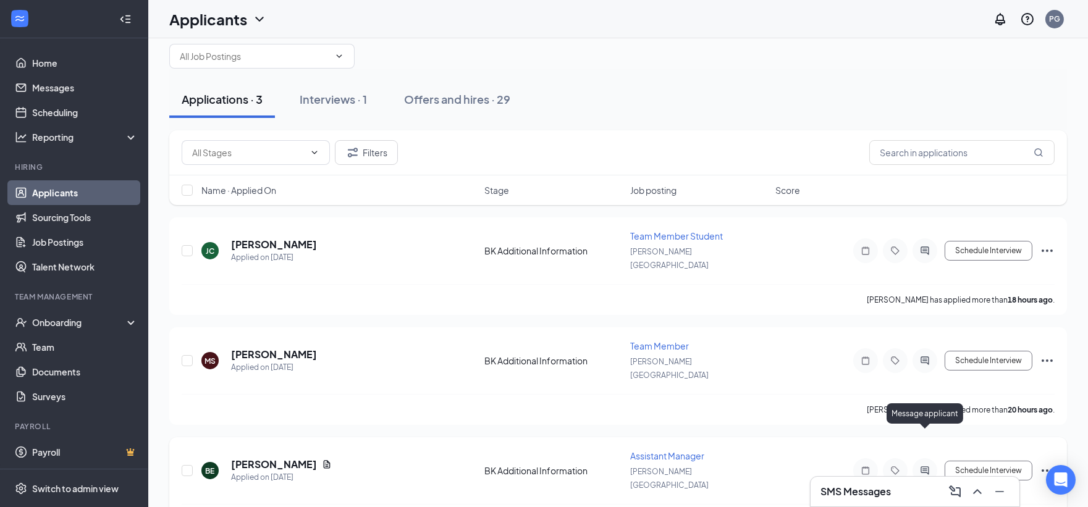
click at [923, 466] on icon "ActiveChat" at bounding box center [924, 471] width 15 height 10
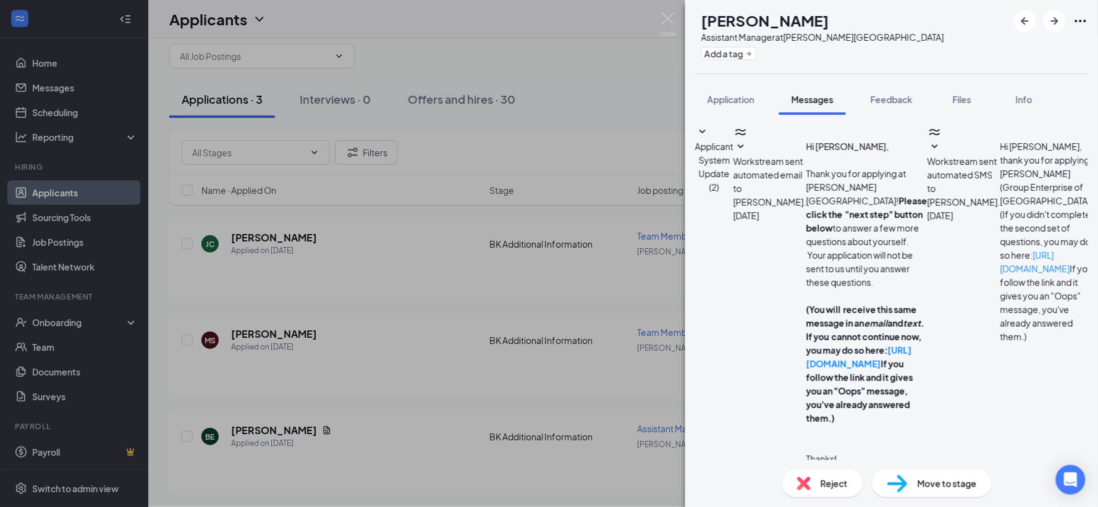
click at [424, 287] on div "BE [PERSON_NAME] Assistant Manager at [PERSON_NAME][GEOGRAPHIC_DATA] Add a tag …" at bounding box center [549, 253] width 1098 height 507
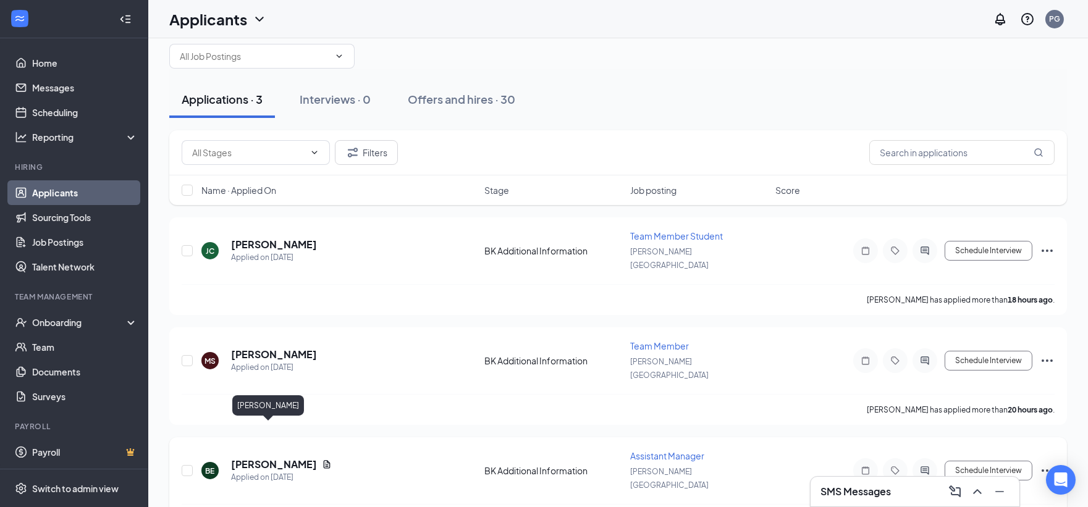
click at [252, 458] on h5 "[PERSON_NAME]" at bounding box center [274, 465] width 86 height 14
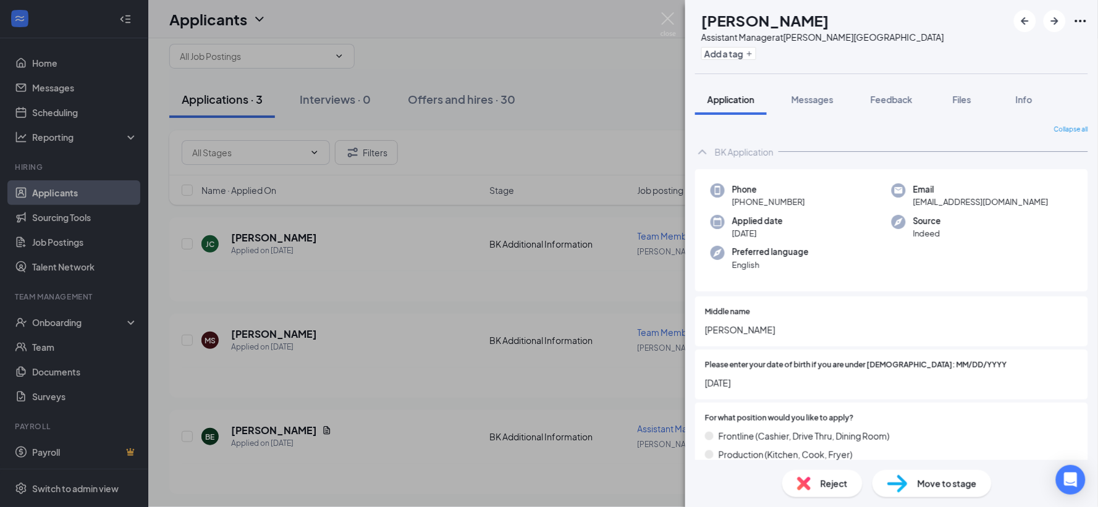
click at [372, 447] on div "BE [PERSON_NAME] Assistant Manager at [PERSON_NAME][GEOGRAPHIC_DATA] Add a tag …" at bounding box center [549, 253] width 1098 height 507
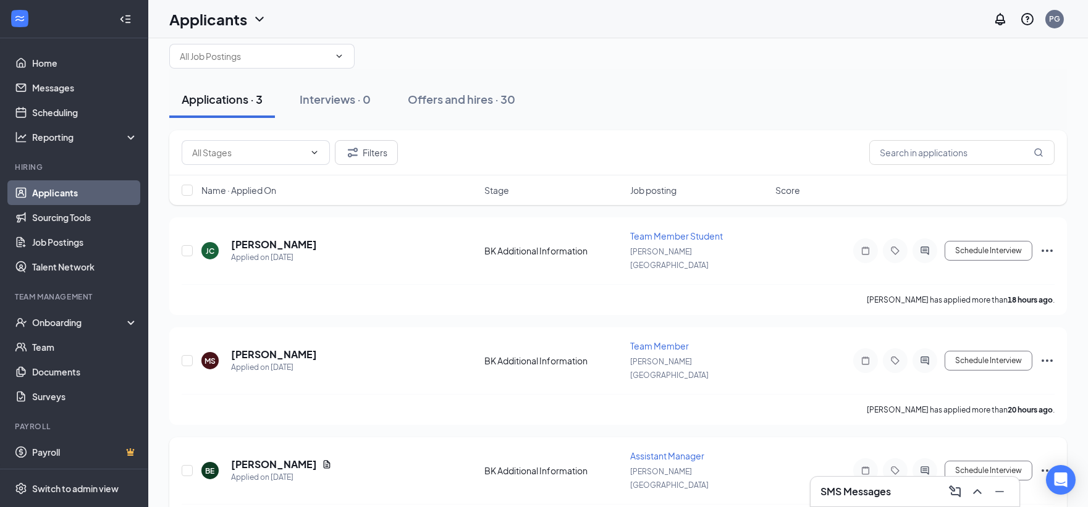
click at [1045, 463] on icon "Ellipses" at bounding box center [1047, 470] width 15 height 15
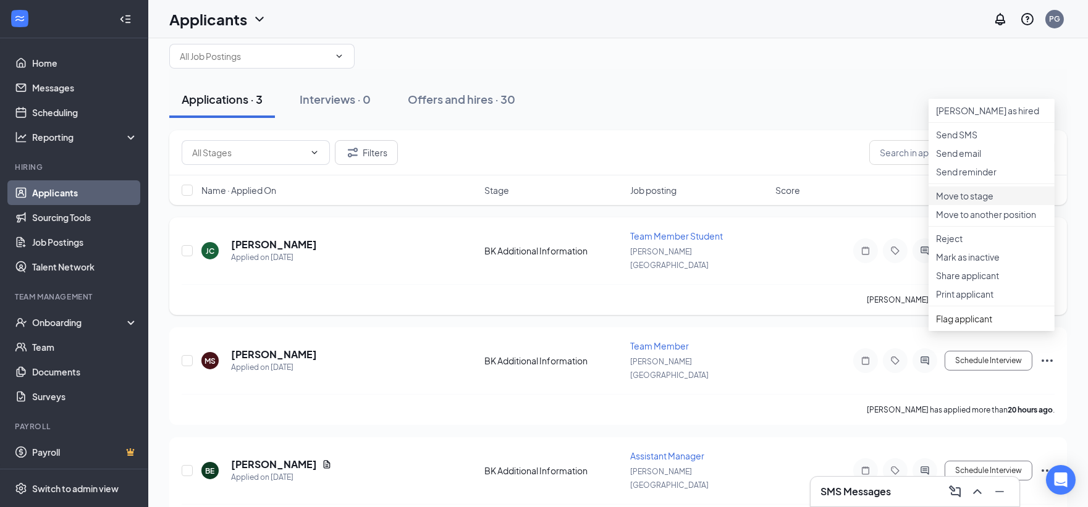
click at [962, 202] on p "Move to stage" at bounding box center [991, 196] width 111 height 12
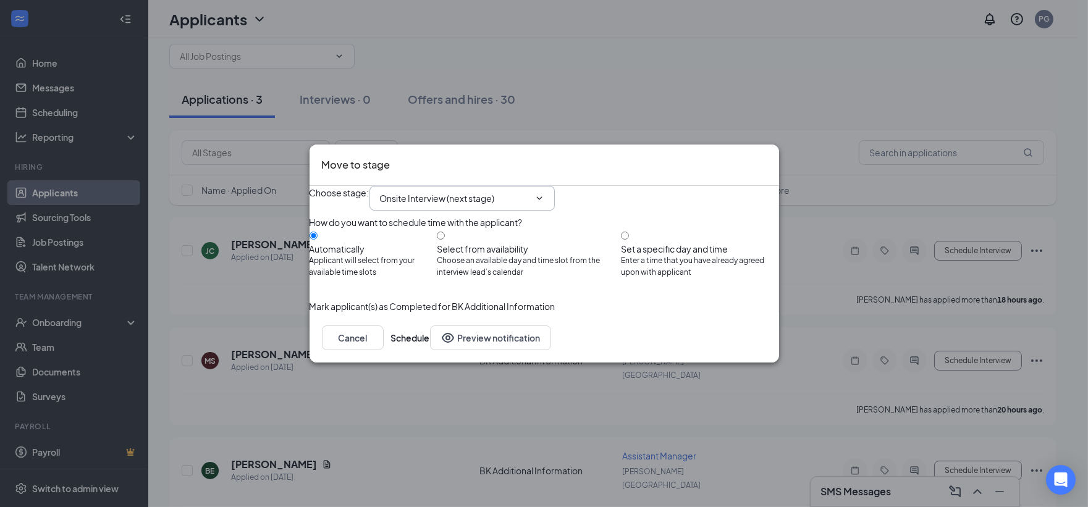
click at [544, 193] on icon "ChevronDown" at bounding box center [539, 198] width 10 height 10
click at [542, 196] on icon "ChevronDown" at bounding box center [539, 197] width 6 height 3
click at [629, 235] on input "Set a specific day and time Enter a time that you have already agreed upon with…" at bounding box center [625, 236] width 8 height 8
radio input "true"
radio input "false"
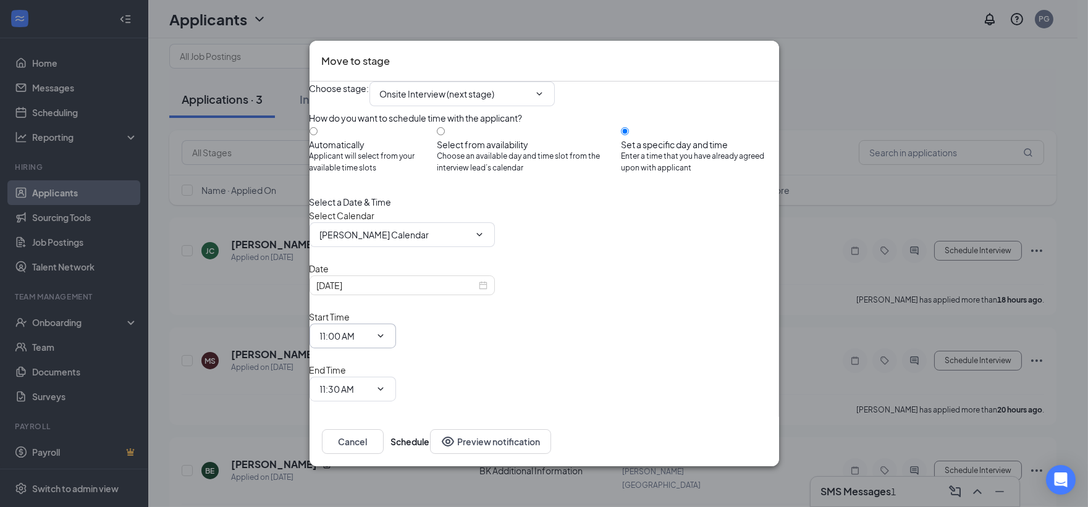
click at [371, 329] on input "11:00 AM" at bounding box center [345, 336] width 51 height 14
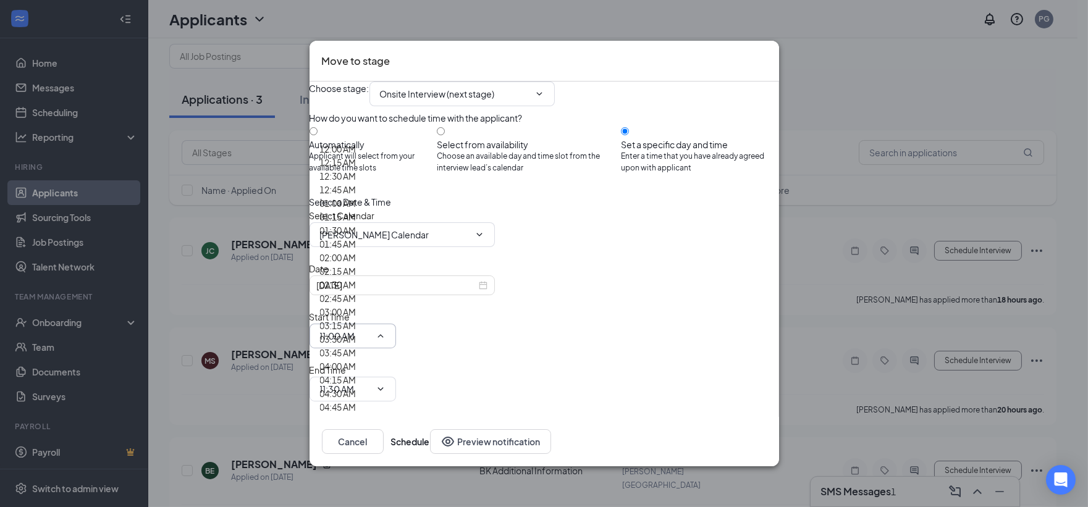
scroll to position [206, 0]
click at [356, 251] on div "02:00 AM" at bounding box center [338, 258] width 36 height 14
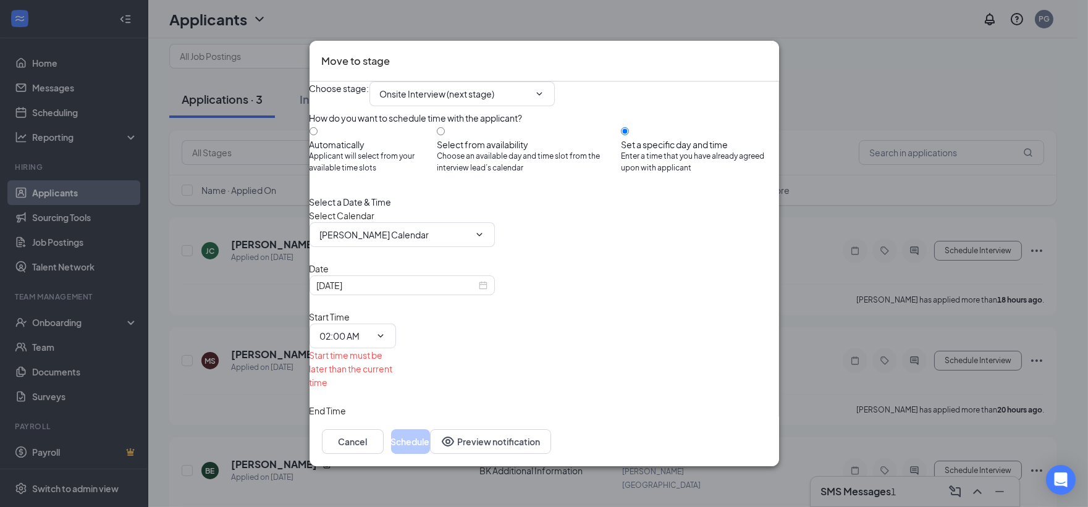
click at [396, 418] on span "11:30 AM" at bounding box center [352, 430] width 86 height 25
click at [371, 423] on input "11:30 AM" at bounding box center [345, 430] width 51 height 14
click at [371, 329] on input "02:00 AM" at bounding box center [345, 336] width 51 height 14
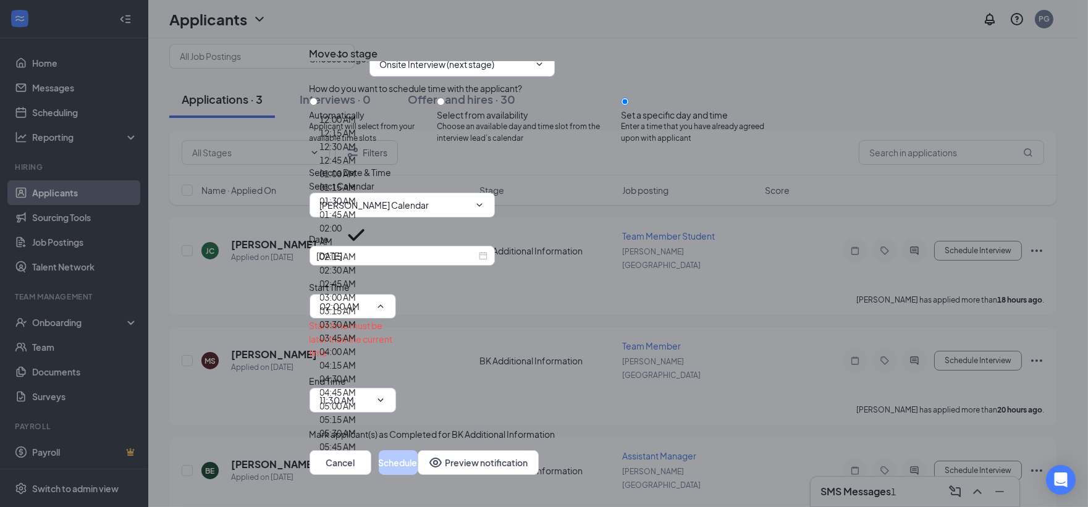
scroll to position [1579, 0]
type input "02:00 PM"
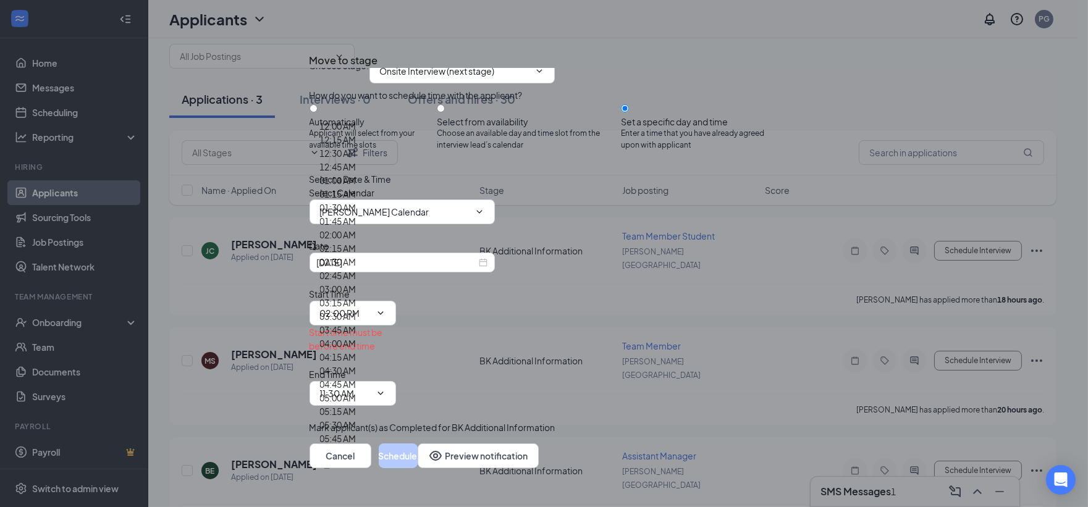
scroll to position [0, 0]
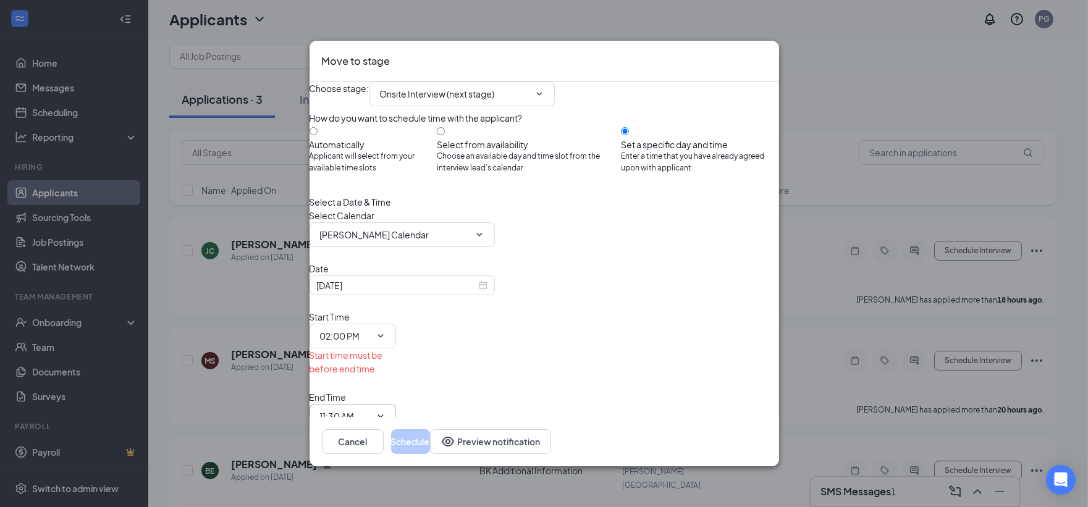
click at [371, 410] on input "11:30 AM" at bounding box center [345, 417] width 51 height 14
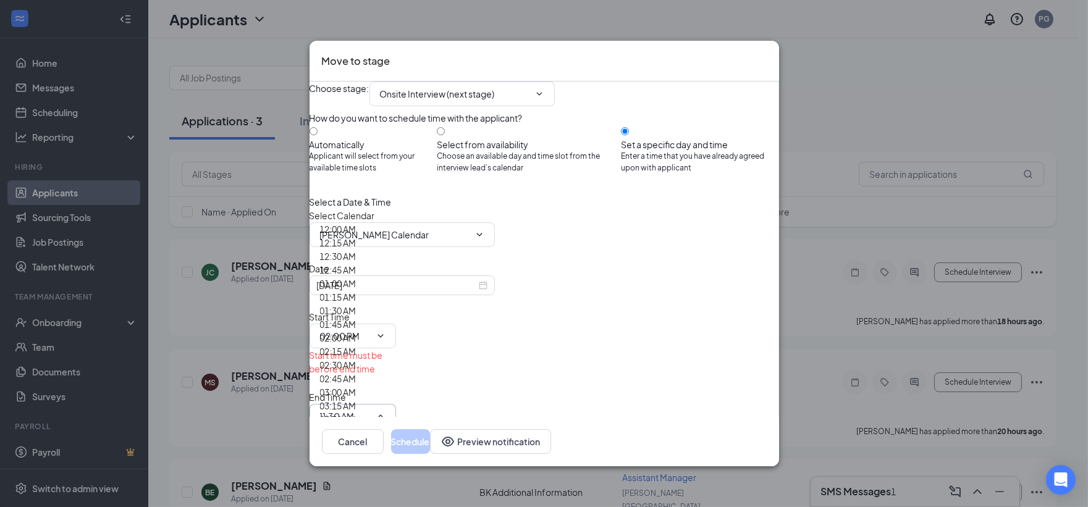
scroll to position [22, 0]
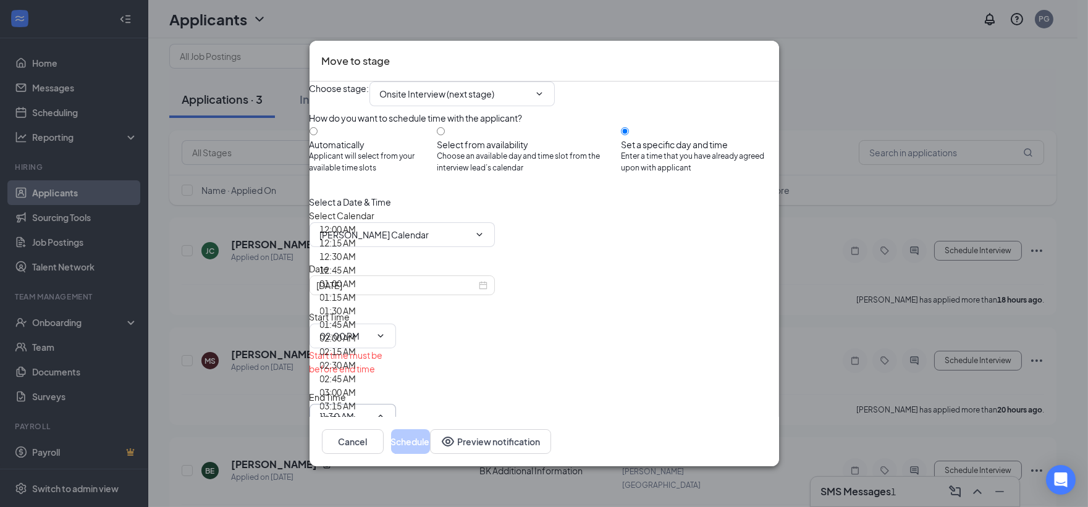
click at [356, 277] on div "01:00 AM" at bounding box center [338, 284] width 36 height 14
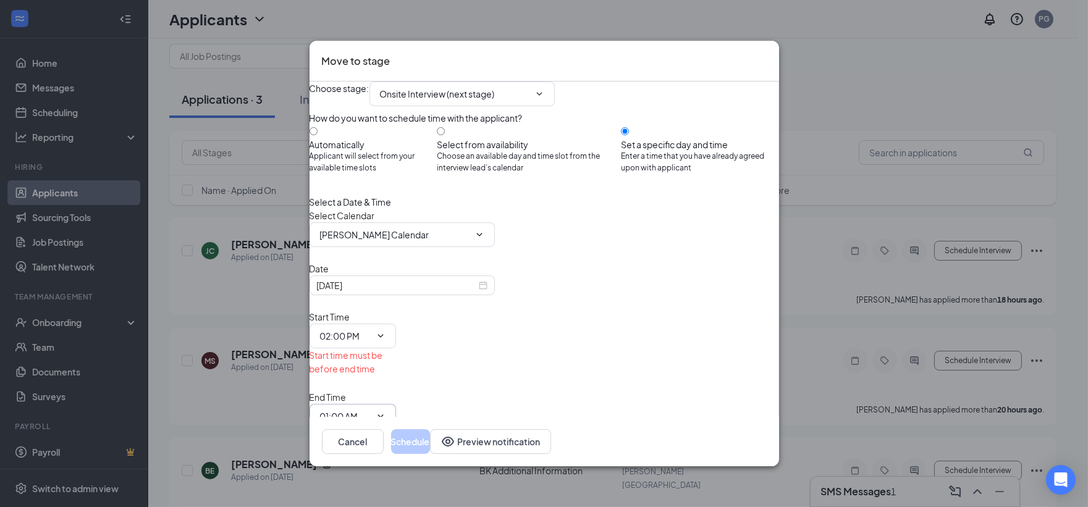
click at [371, 410] on input "01:00 AM" at bounding box center [345, 417] width 51 height 14
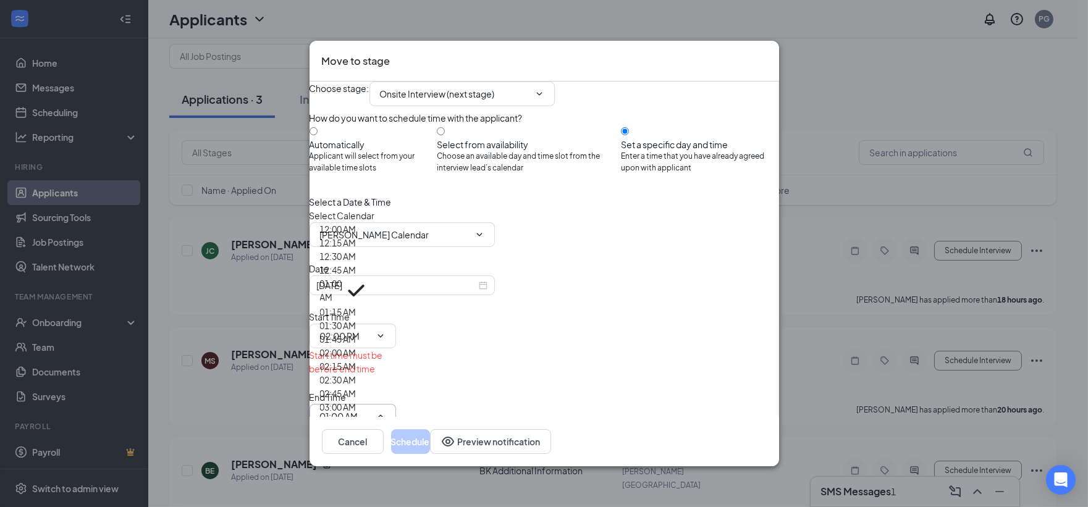
scroll to position [1510, 0]
type input "02:30 PM"
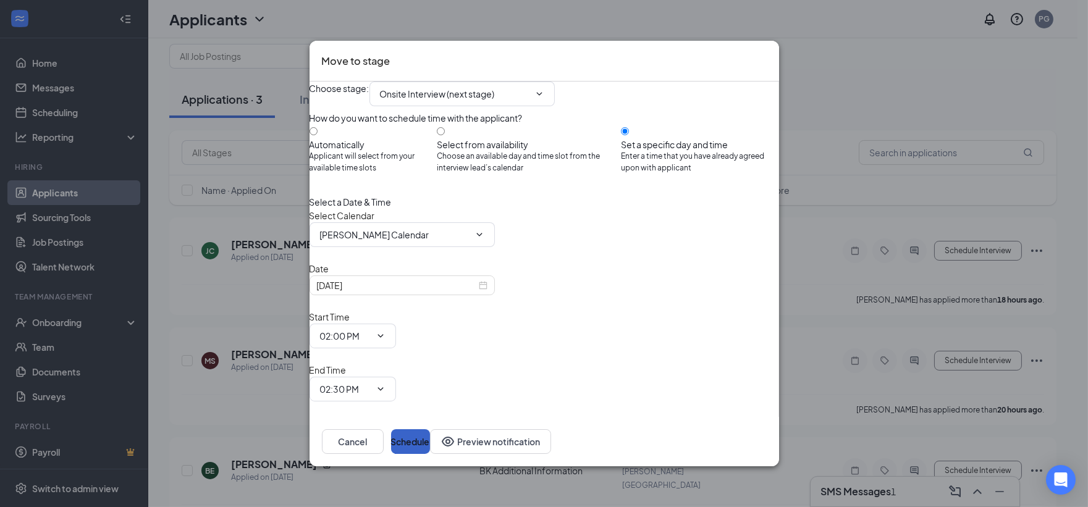
click at [430, 429] on button "Schedule" at bounding box center [410, 441] width 39 height 25
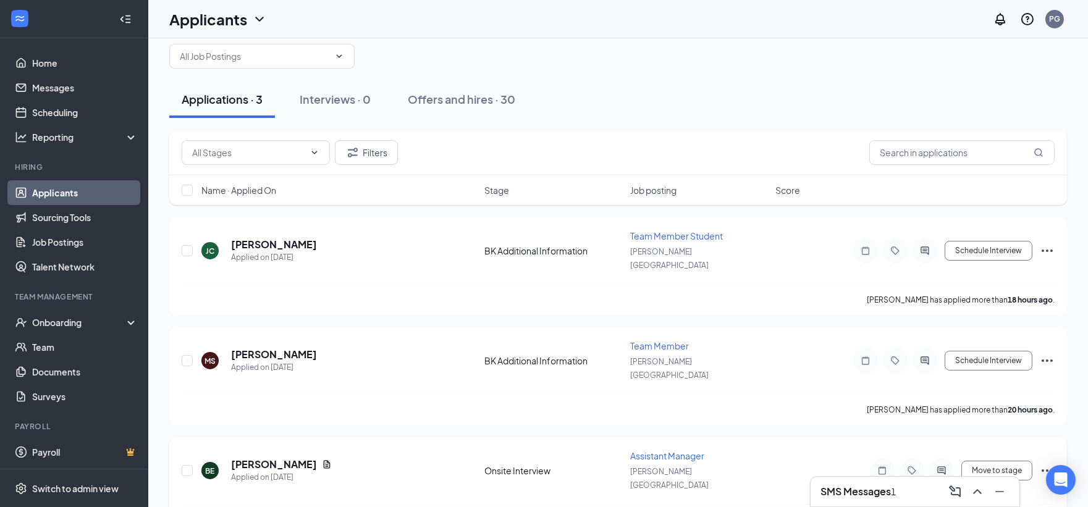
click at [1050, 463] on icon "Ellipses" at bounding box center [1047, 470] width 15 height 15
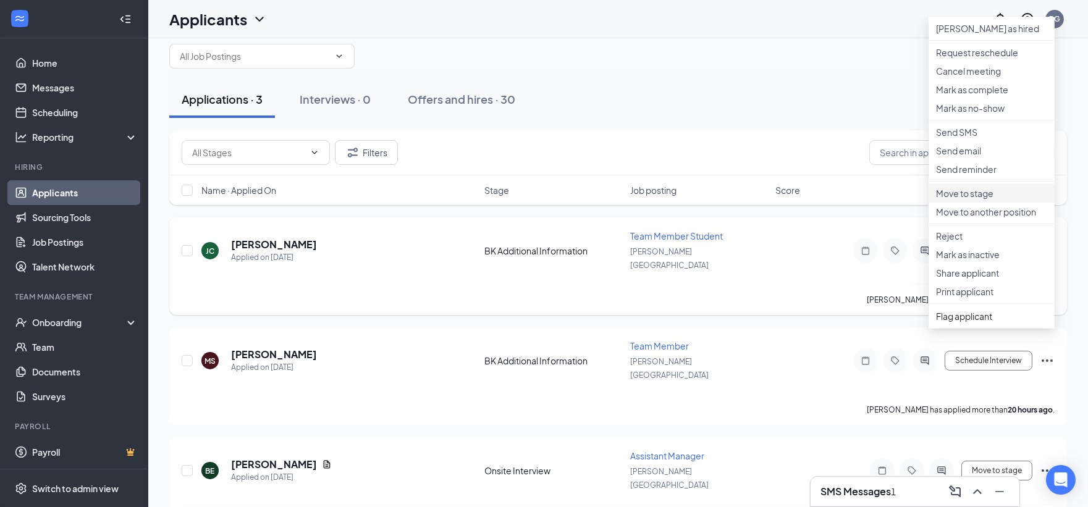
click at [944, 200] on p "Move to stage" at bounding box center [991, 193] width 111 height 12
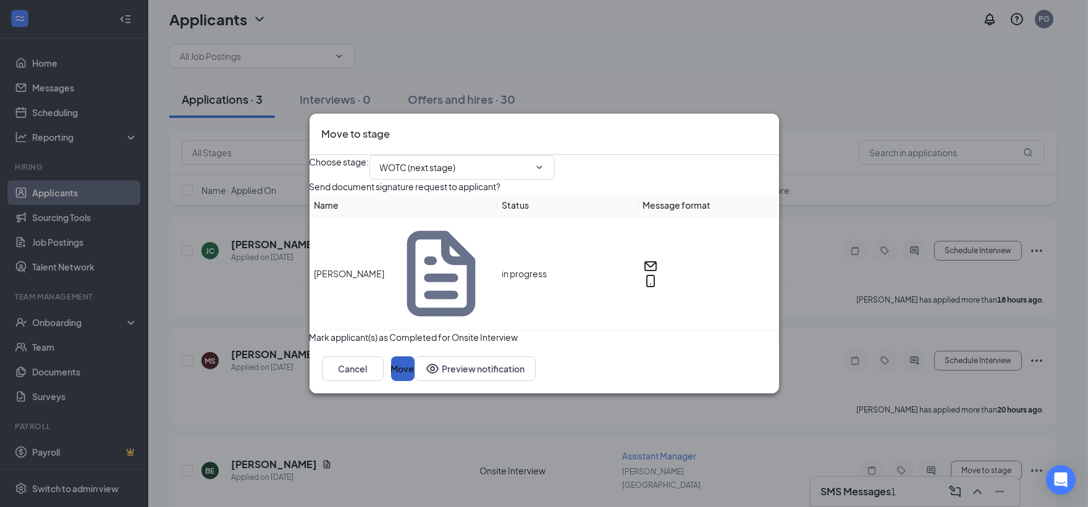
click at [414, 366] on button "Move" at bounding box center [402, 368] width 23 height 25
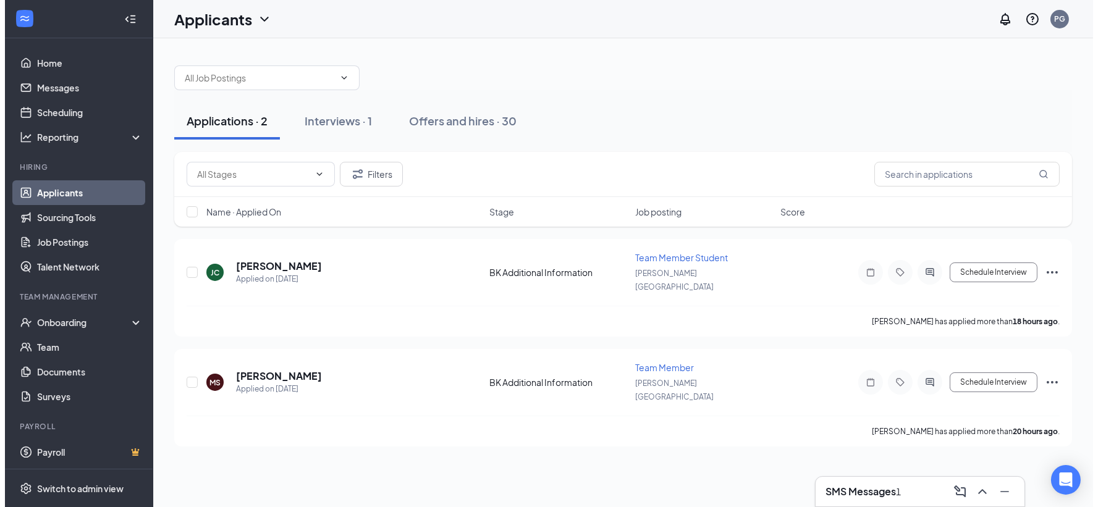
scroll to position [0, 0]
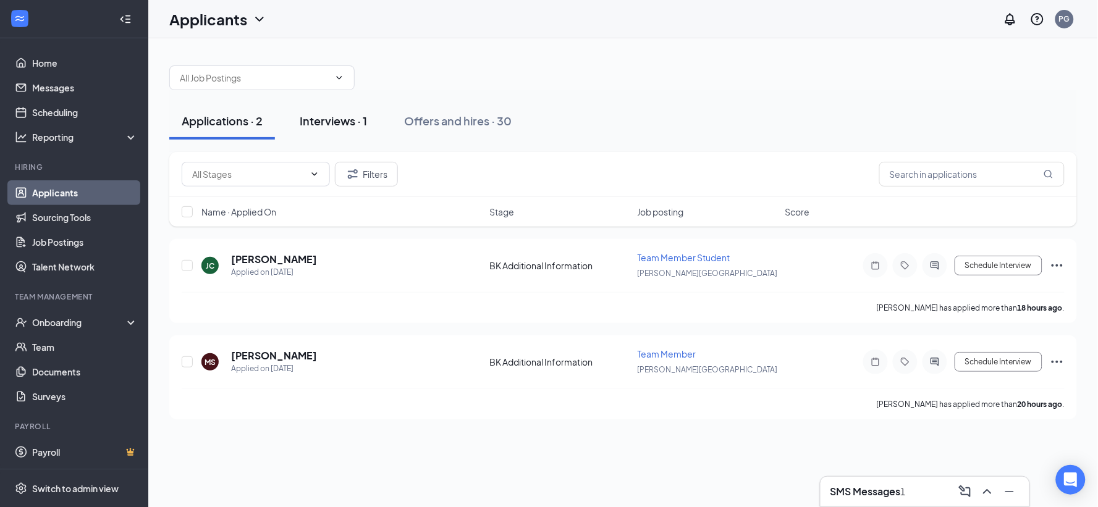
click at [343, 119] on div "Interviews · 1" at bounding box center [333, 120] width 67 height 15
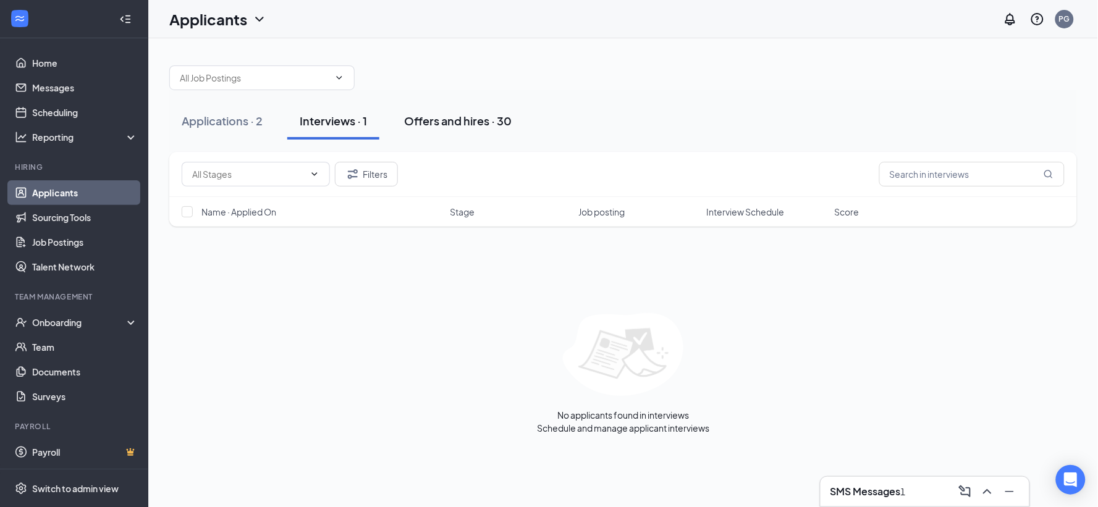
click at [450, 120] on div "Offers and hires · 30" at bounding box center [457, 120] width 107 height 15
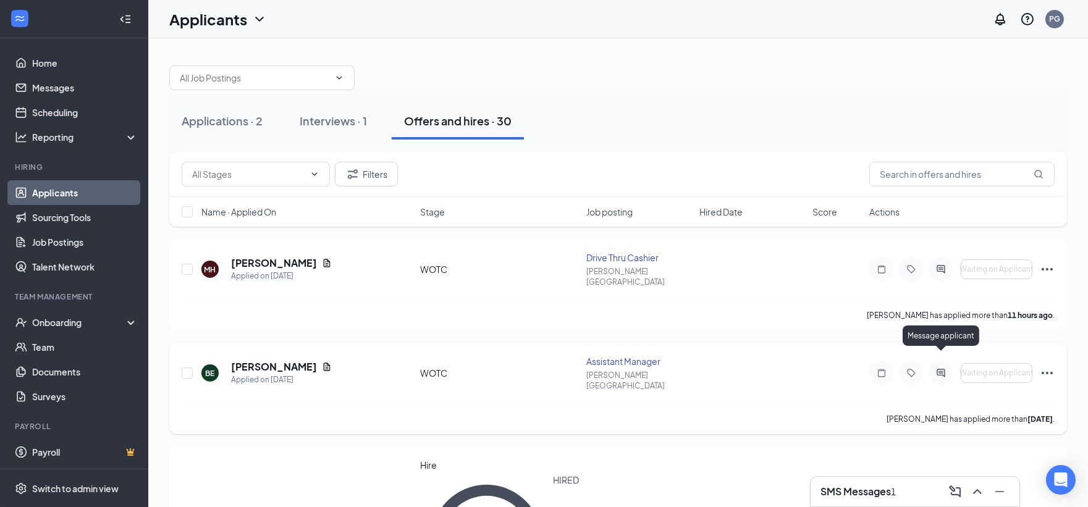
click at [939, 368] on icon "ActiveChat" at bounding box center [940, 373] width 15 height 10
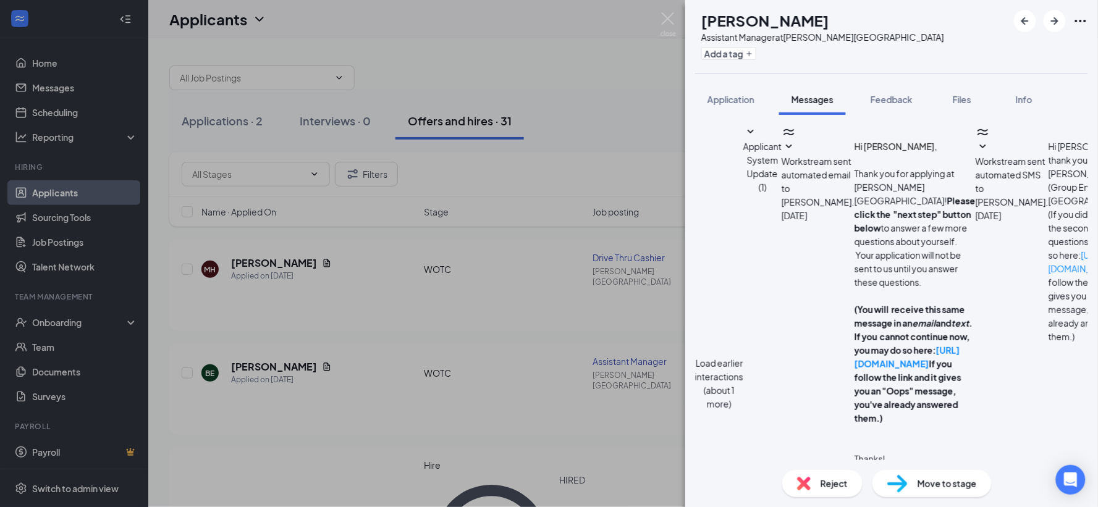
scroll to position [169, 0]
type textarea "Good morning im sending a tax credit form if you could please fill that [PERSON…"
checkbox input "true"
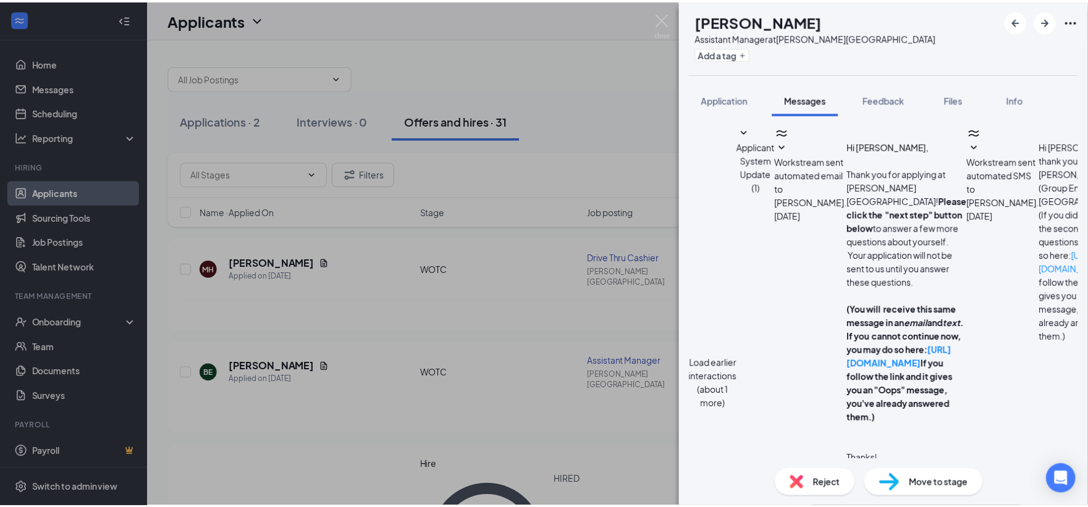
scroll to position [473, 0]
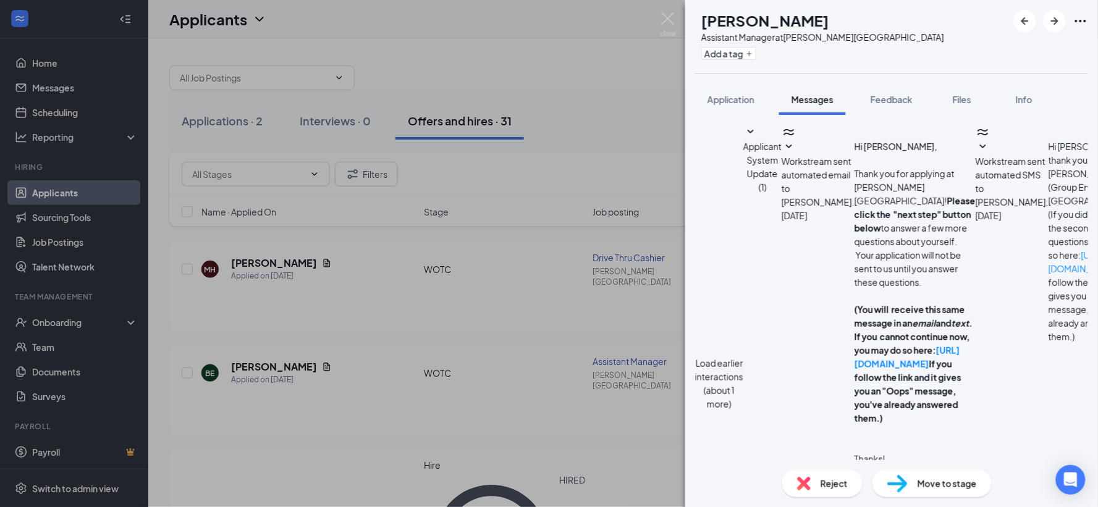
click at [500, 406] on div "BE [PERSON_NAME] Assistant Manager at [PERSON_NAME][GEOGRAPHIC_DATA] Add a tag …" at bounding box center [549, 253] width 1098 height 507
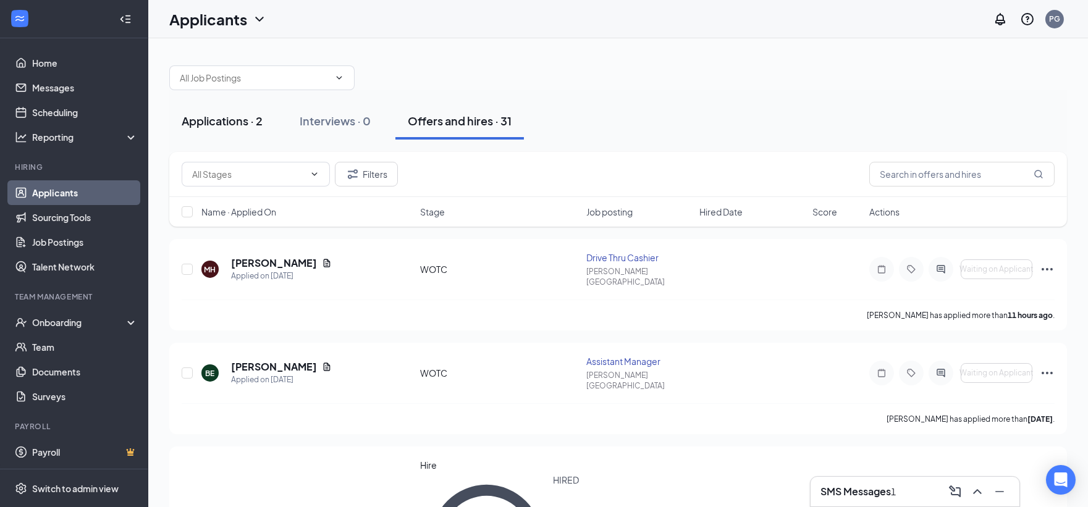
click at [220, 122] on div "Applications · 2" at bounding box center [222, 120] width 81 height 15
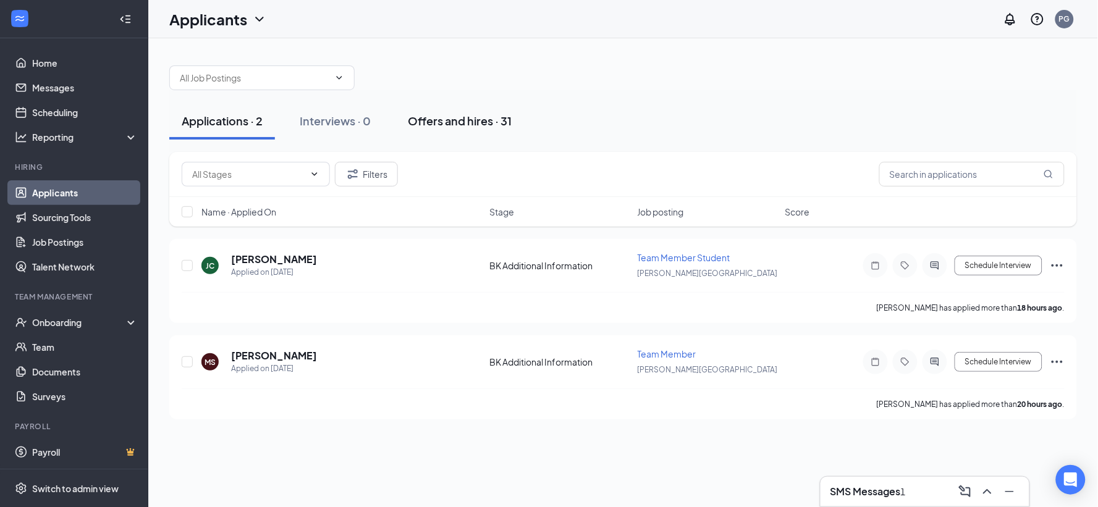
click at [434, 120] on div "Offers and hires · 31" at bounding box center [460, 120] width 104 height 15
